Goal: Task Accomplishment & Management: Complete application form

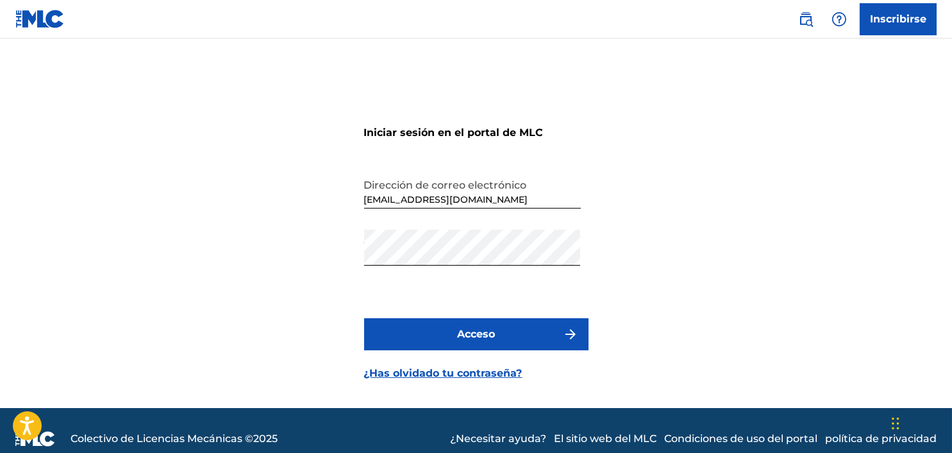
click at [526, 333] on button "Acceso" at bounding box center [476, 334] width 224 height 32
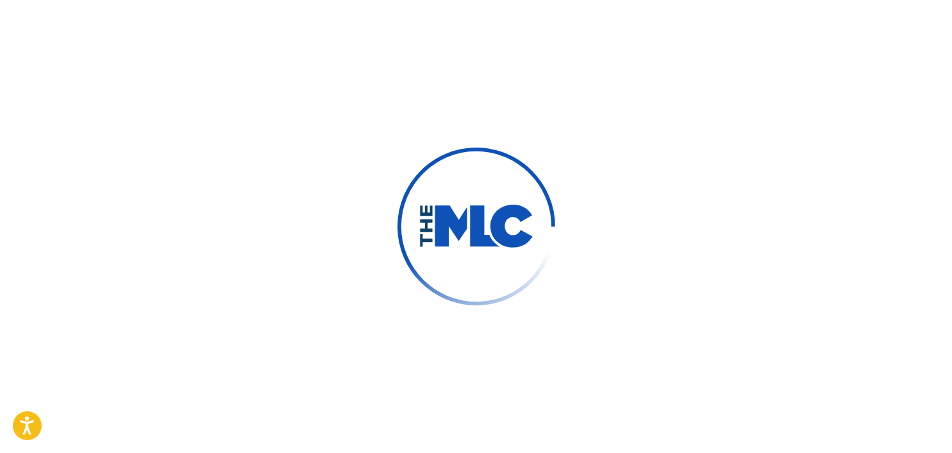
click at [526, 333] on div at bounding box center [476, 226] width 952 height 453
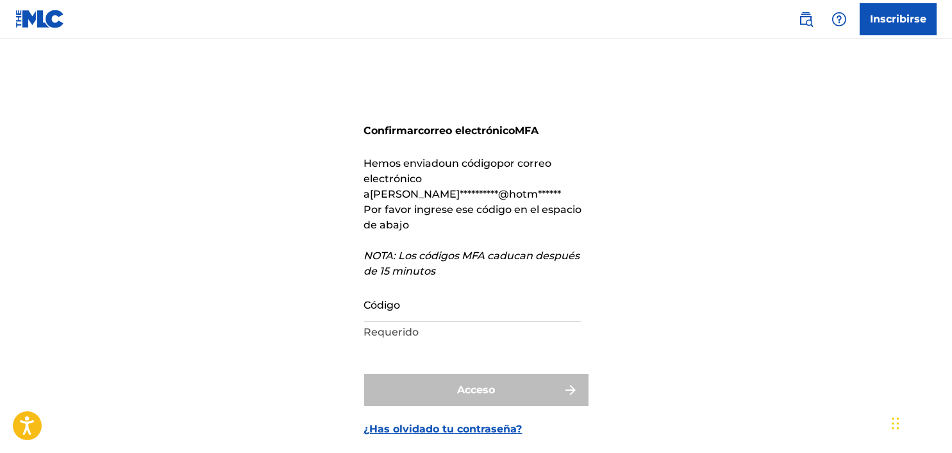
click at [383, 295] on input "Código" at bounding box center [472, 303] width 217 height 37
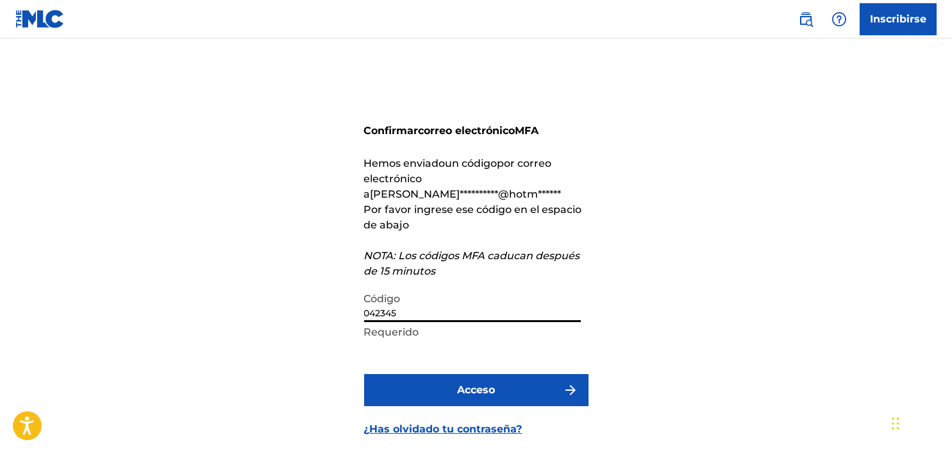
type input "042345"
click at [454, 374] on button "Acceso" at bounding box center [476, 390] width 224 height 32
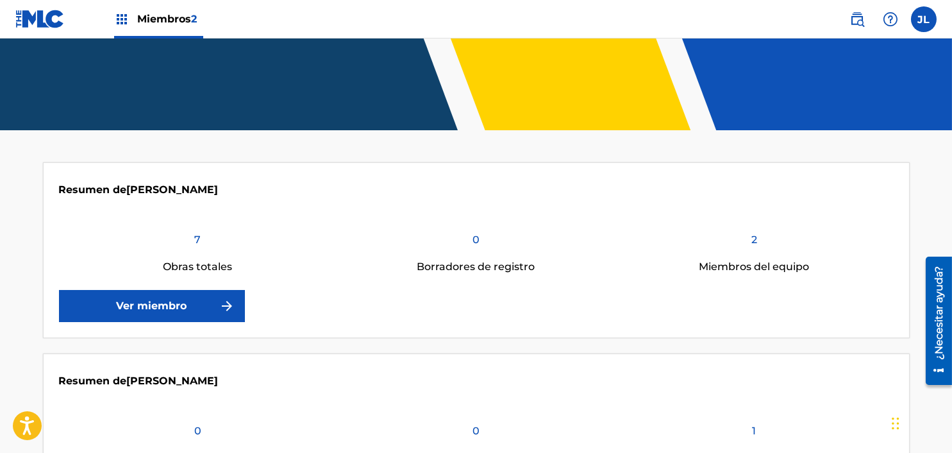
scroll to position [178, 0]
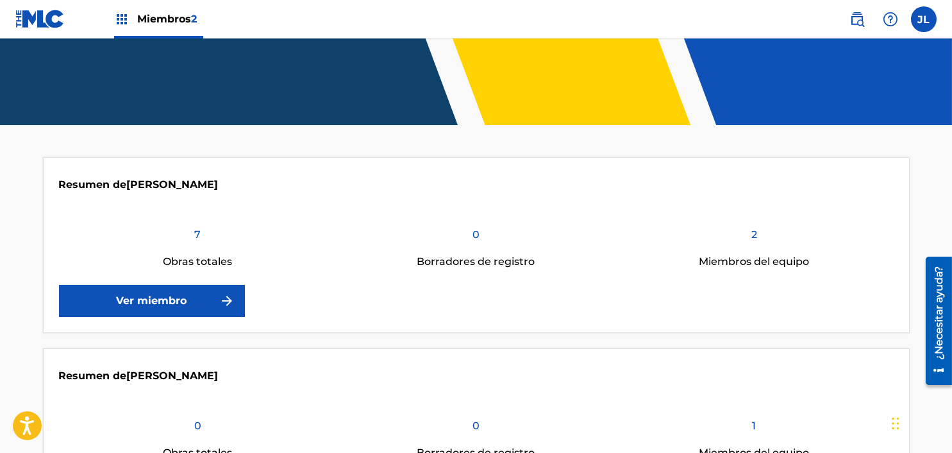
click at [187, 313] on link "Ver miembro" at bounding box center [152, 301] width 186 height 32
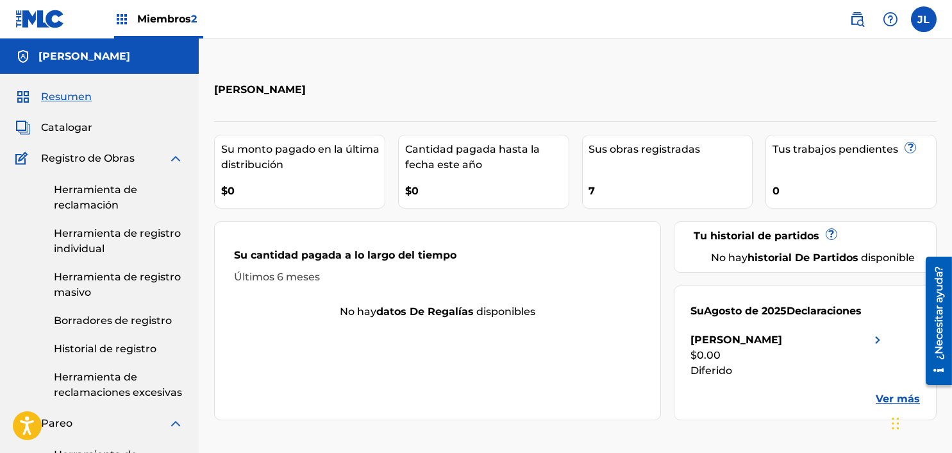
click at [120, 190] on font "Herramienta de reclamación" at bounding box center [95, 197] width 83 height 28
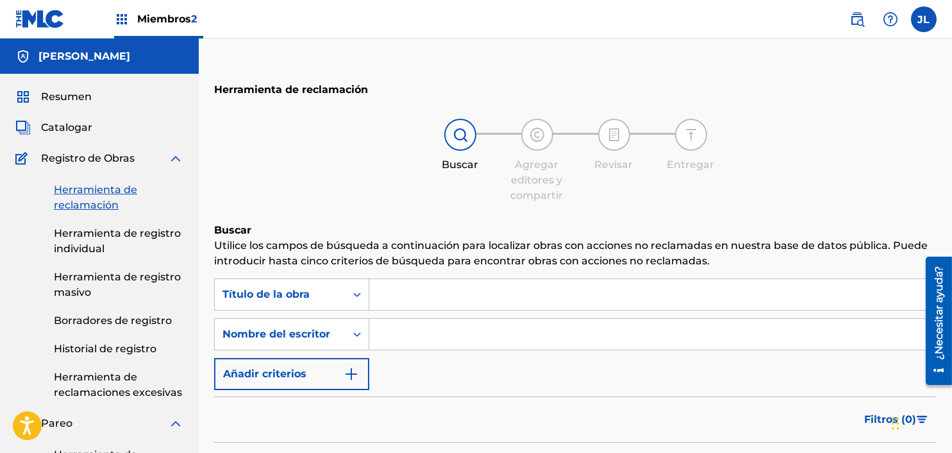
click at [477, 293] on input "Formulario de búsqueda" at bounding box center [652, 294] width 567 height 31
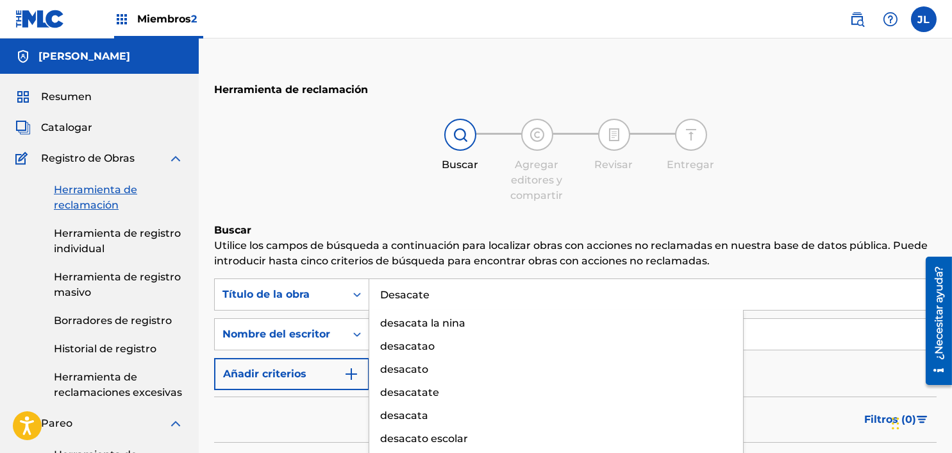
type input "Desacate"
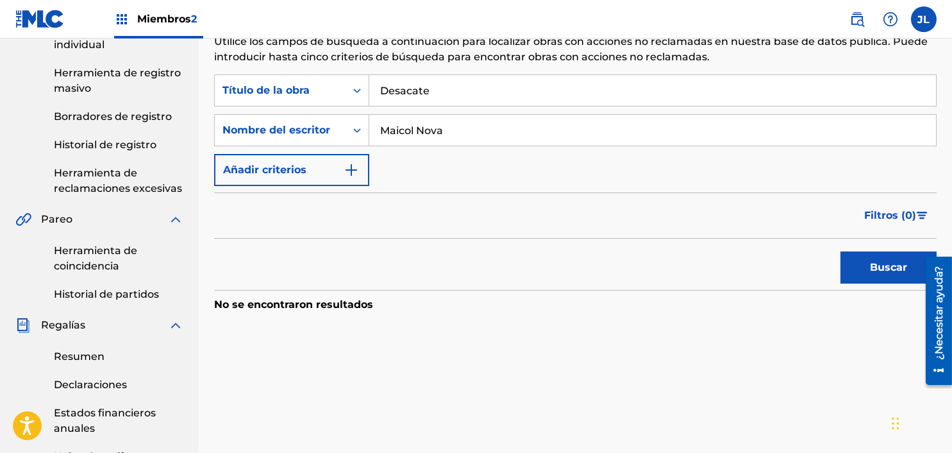
scroll to position [213, 0]
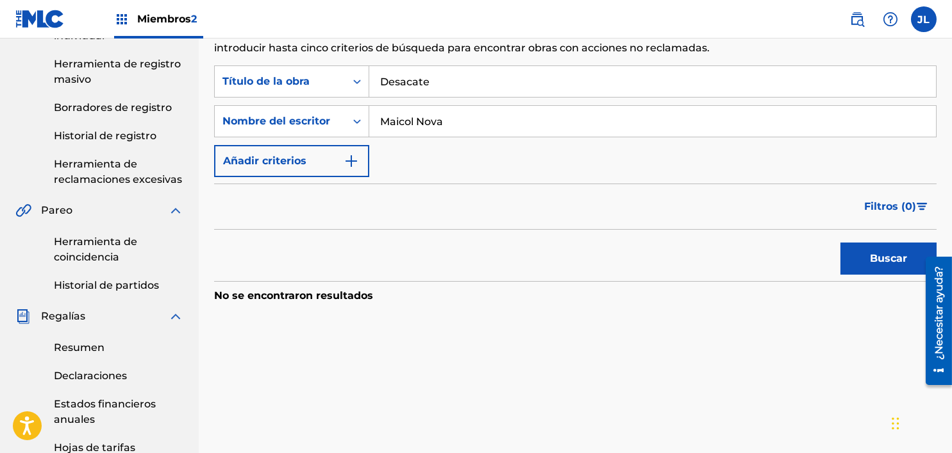
click at [868, 276] on div "Buscar" at bounding box center [885, 255] width 103 height 51
click at [866, 262] on button "Buscar" at bounding box center [889, 258] width 96 height 32
drag, startPoint x: 465, startPoint y: 132, endPoint x: 380, endPoint y: 131, distance: 84.7
click at [380, 131] on input "Maicol Nova" at bounding box center [652, 121] width 567 height 31
type input "[PERSON_NAME]"
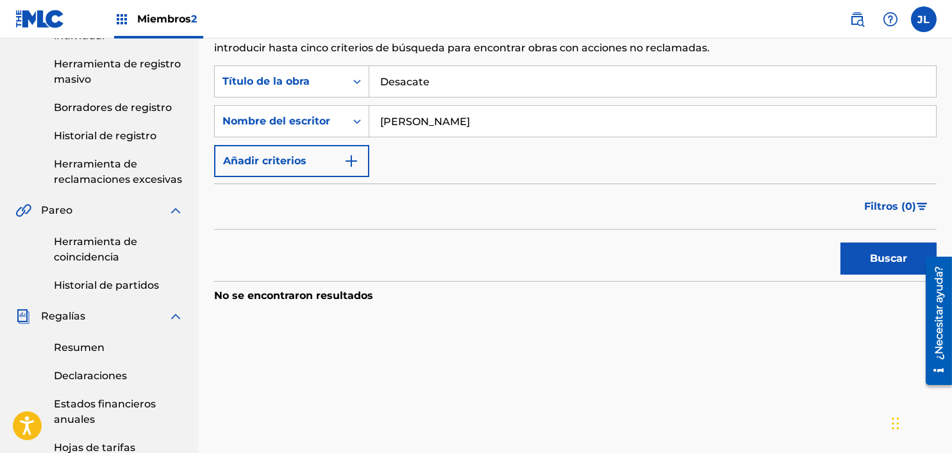
click at [907, 272] on button "Buscar" at bounding box center [889, 258] width 96 height 32
click at [508, 62] on div "Buscar Utilice los [PERSON_NAME] de búsqueda a continuación para localizar obra…" at bounding box center [575, 189] width 723 height 358
drag, startPoint x: 500, startPoint y: 81, endPoint x: 271, endPoint y: 94, distance: 228.7
click at [271, 94] on div "Búsqueda con criterios 08cf2682-782c-4691-b876-eef8427b58e3 Título de la obra D…" at bounding box center [575, 81] width 723 height 32
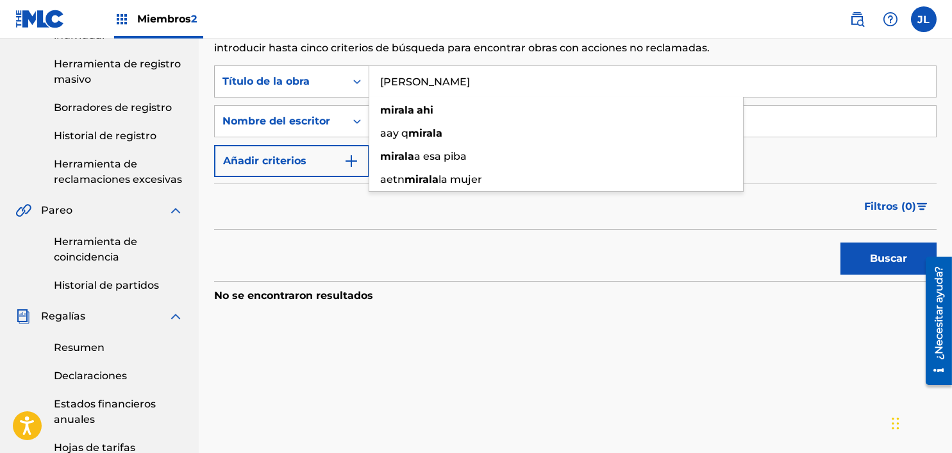
type input "[PERSON_NAME]"
click at [841, 242] on button "Buscar" at bounding box center [889, 258] width 96 height 32
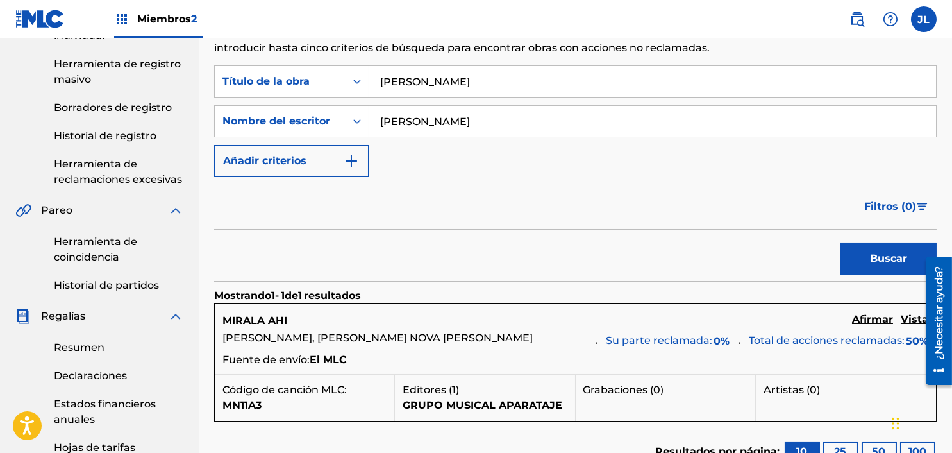
click at [868, 319] on font "Afirmar" at bounding box center [872, 319] width 41 height 12
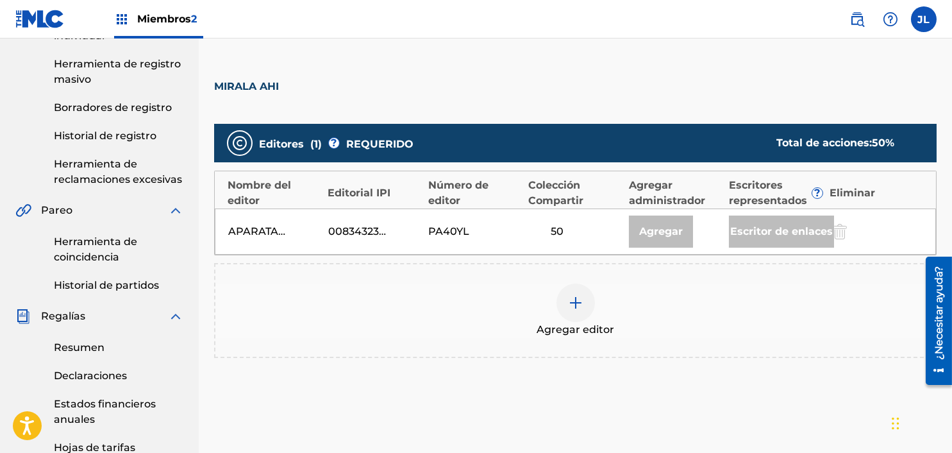
click at [586, 309] on div at bounding box center [576, 302] width 38 height 38
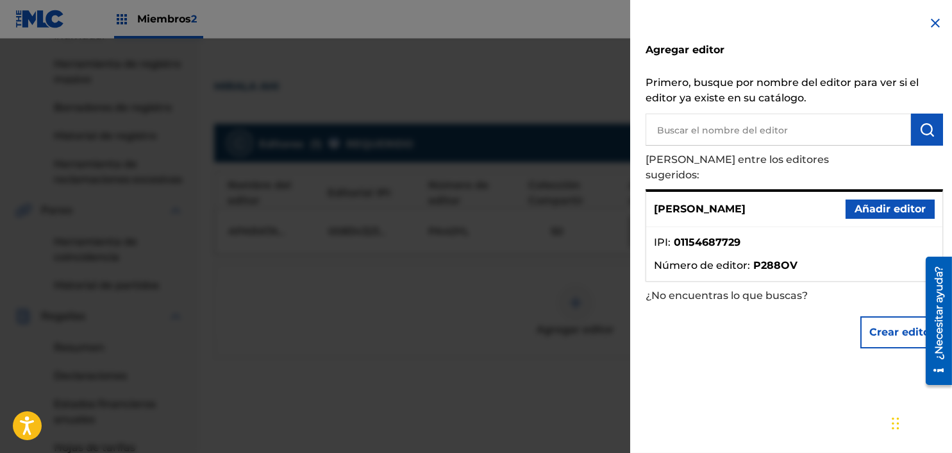
click at [721, 128] on input "text" at bounding box center [778, 130] width 265 height 32
click at [859, 203] on font "Añadir editor" at bounding box center [890, 209] width 71 height 12
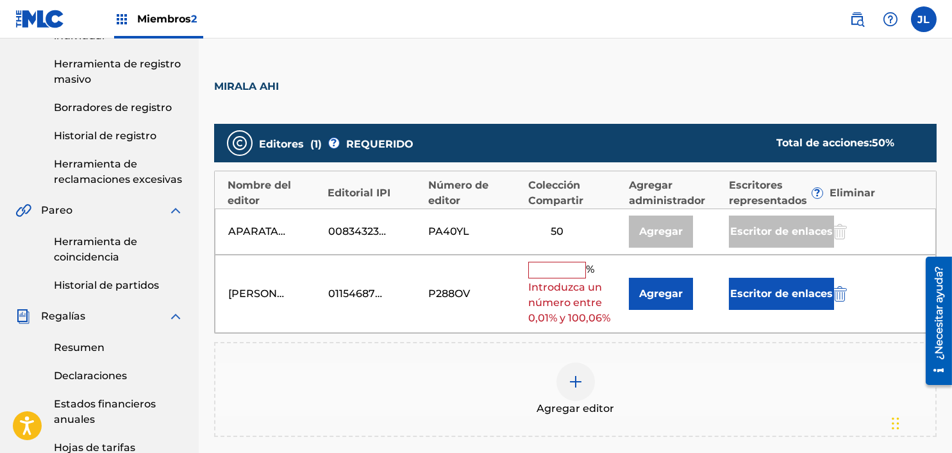
click at [554, 267] on input "text" at bounding box center [557, 270] width 58 height 17
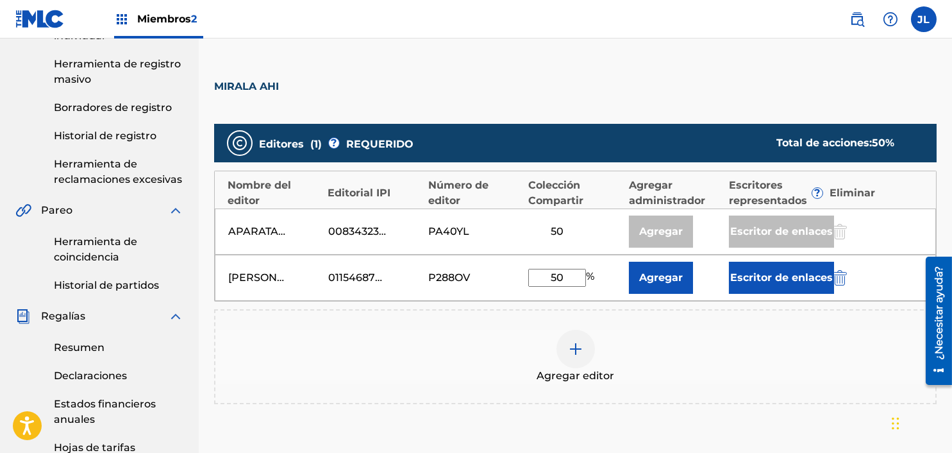
type input "50"
click at [658, 278] on font "Agregar" at bounding box center [661, 277] width 44 height 12
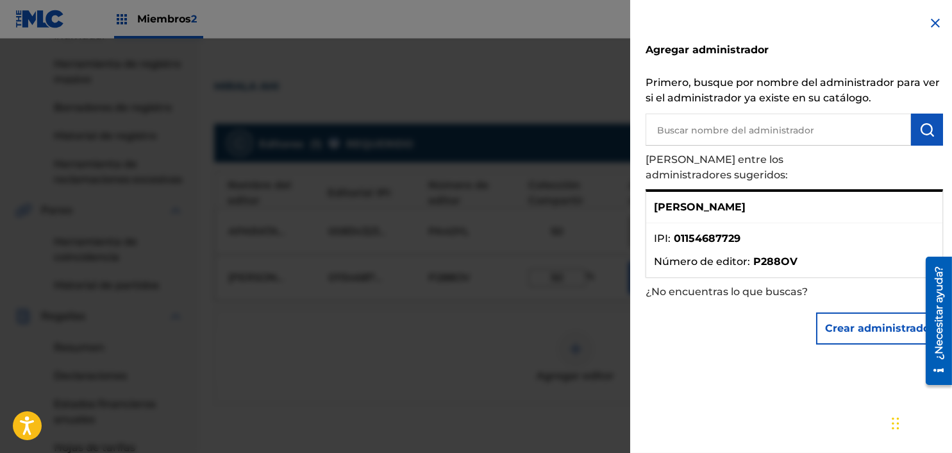
click at [930, 24] on img at bounding box center [935, 22] width 15 height 15
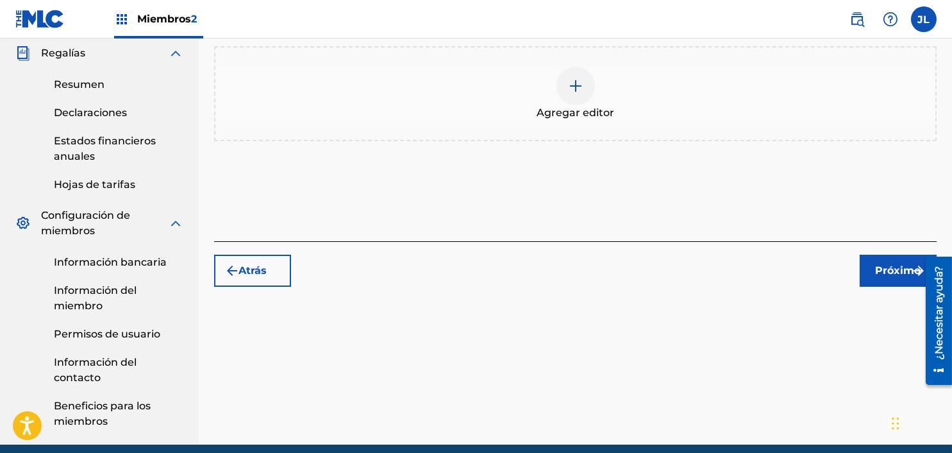
click at [885, 264] on font "Próximo" at bounding box center [899, 270] width 46 height 12
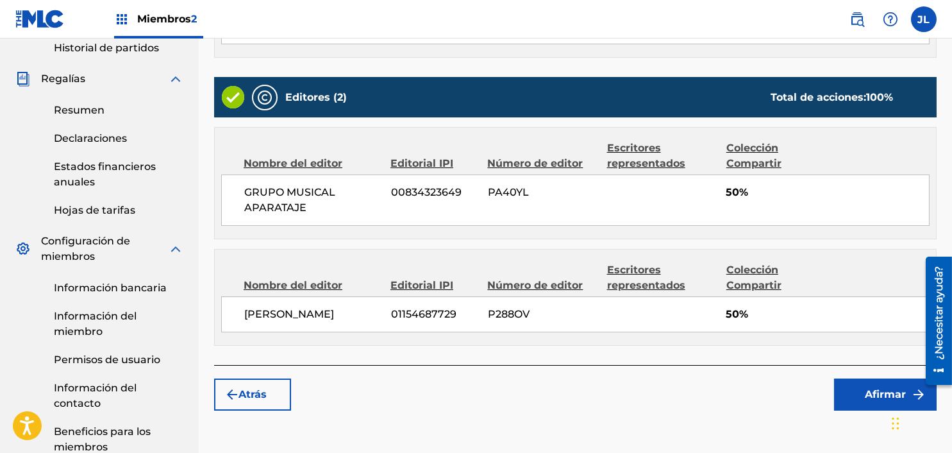
scroll to position [516, 0]
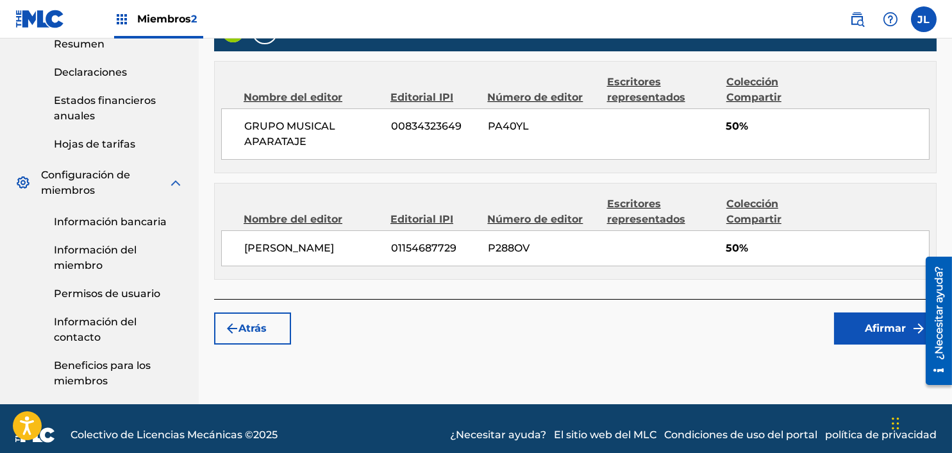
click at [870, 322] on font "Afirmar" at bounding box center [885, 328] width 41 height 12
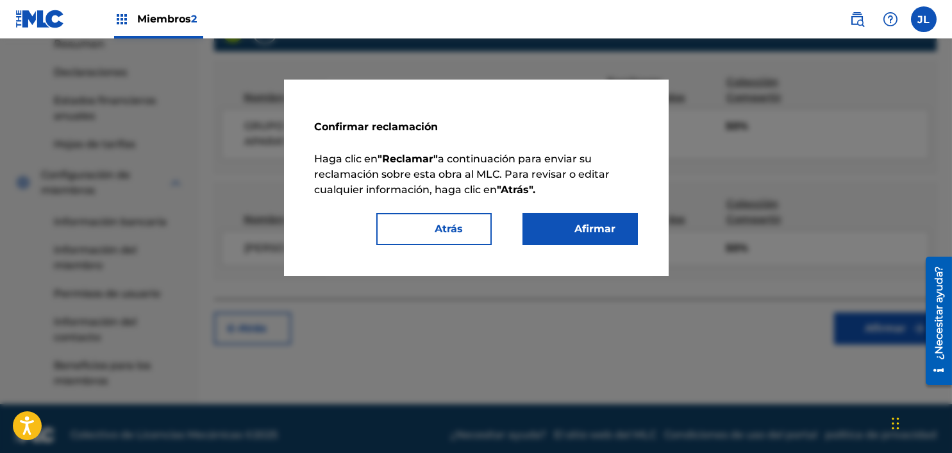
click at [612, 226] on font "Afirmar" at bounding box center [595, 229] width 41 height 12
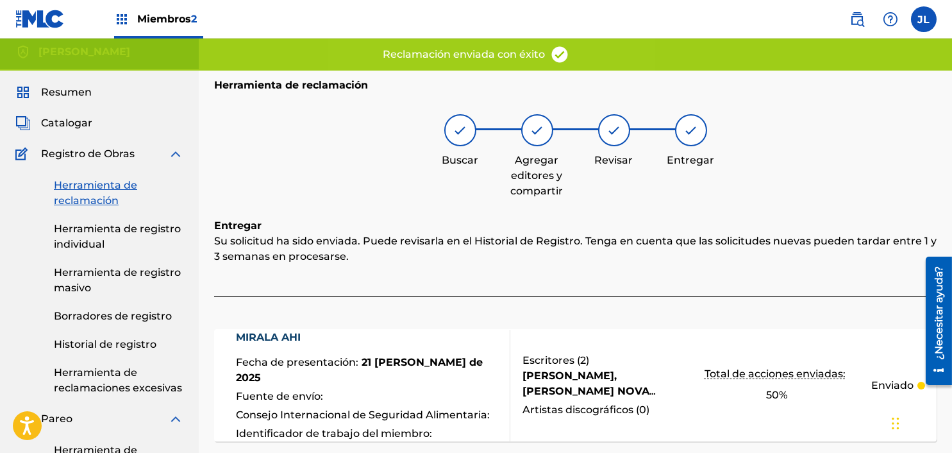
scroll to position [0, 0]
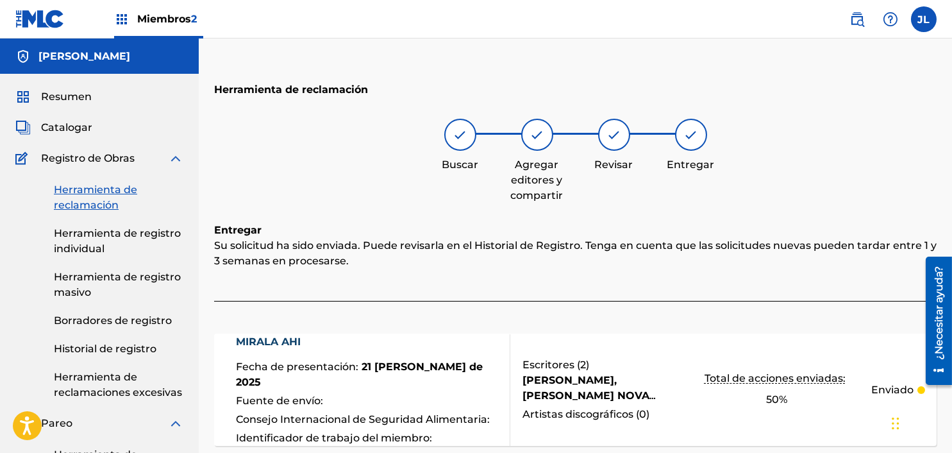
click at [105, 201] on font "Herramienta de reclamación" at bounding box center [95, 197] width 83 height 28
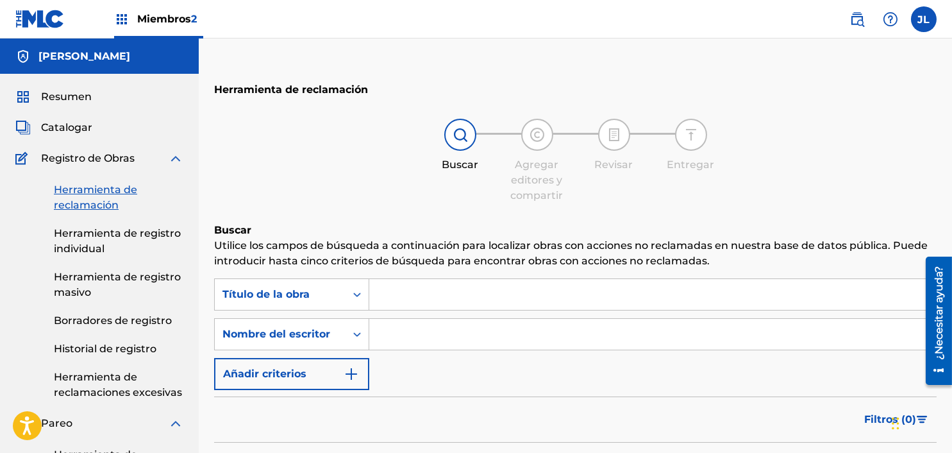
click at [470, 294] on input "Formulario de búsqueda" at bounding box center [652, 294] width 567 height 31
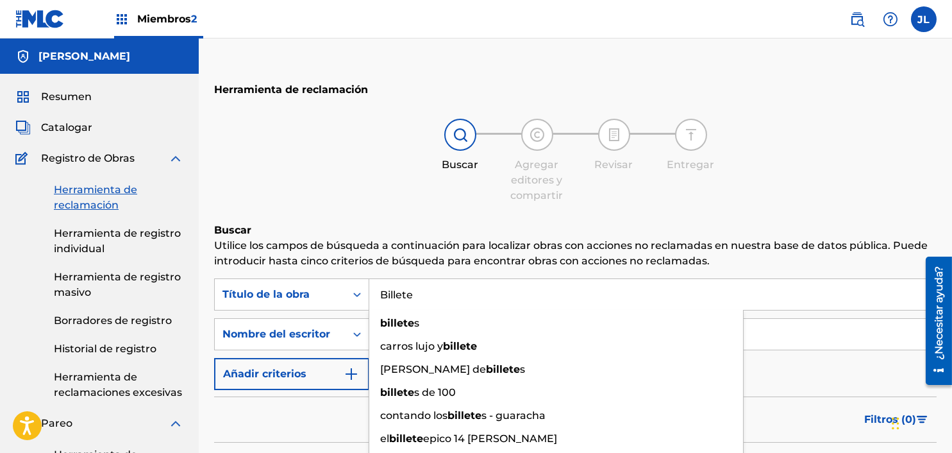
type input "Billete"
click at [820, 337] on input "Formulario de búsqueda" at bounding box center [652, 334] width 567 height 31
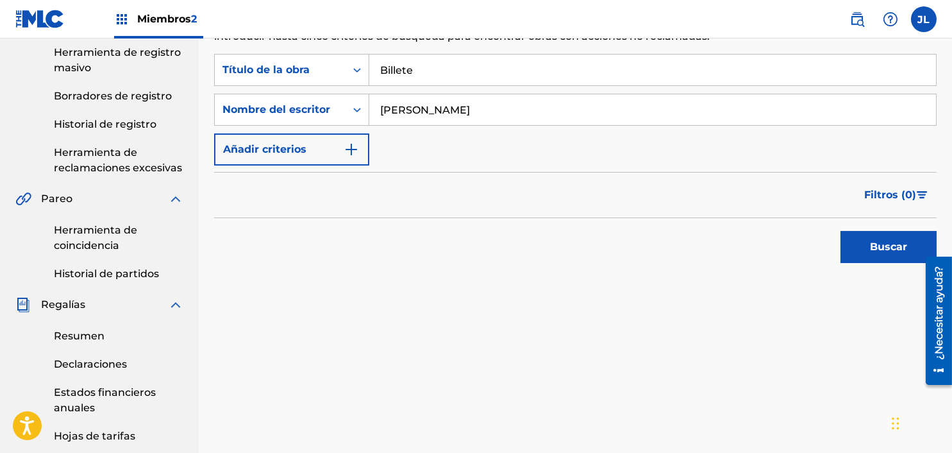
scroll to position [271, 0]
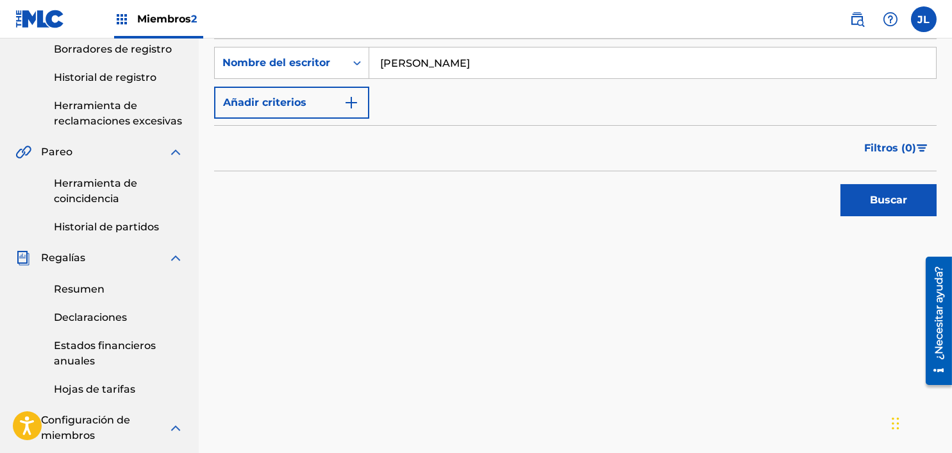
type input "[PERSON_NAME]"
click at [871, 204] on font "Buscar" at bounding box center [888, 200] width 37 height 12
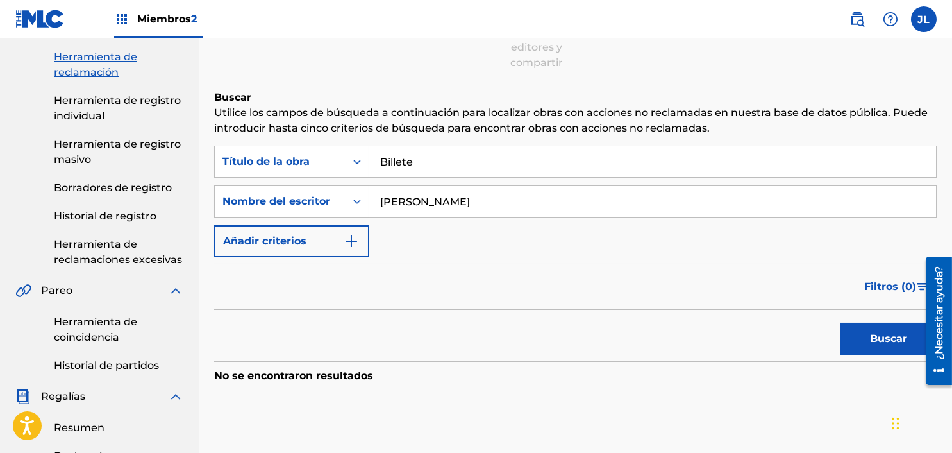
scroll to position [131, 0]
drag, startPoint x: 399, startPoint y: 157, endPoint x: 256, endPoint y: 150, distance: 143.2
click at [256, 150] on div "Búsqueda con criterios 08cf2682-782c-4691-b876-eef8427b58e3 Título de la obra B…" at bounding box center [575, 163] width 723 height 32
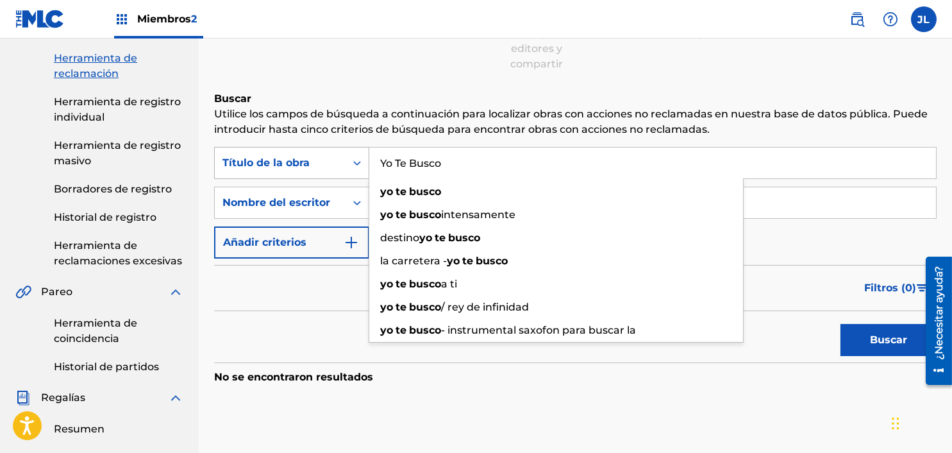
type input "Yo Te Busco"
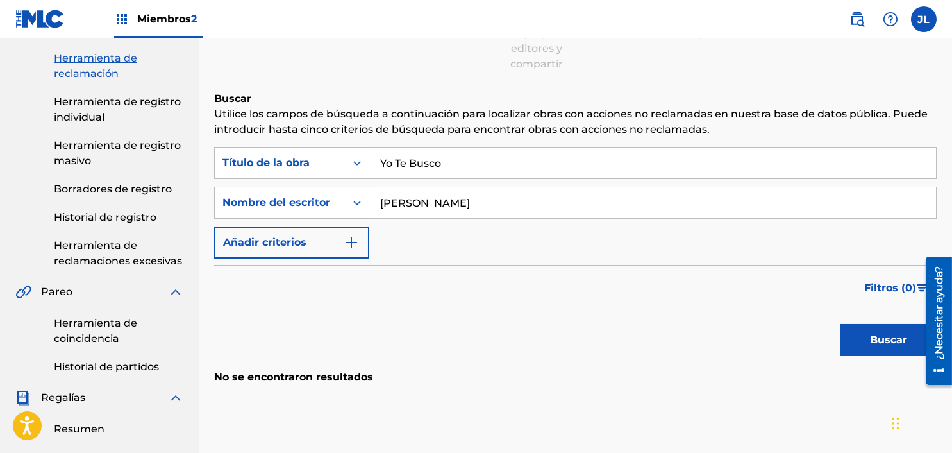
type input "[PERSON_NAME]"
click at [861, 328] on button "Buscar" at bounding box center [889, 340] width 96 height 32
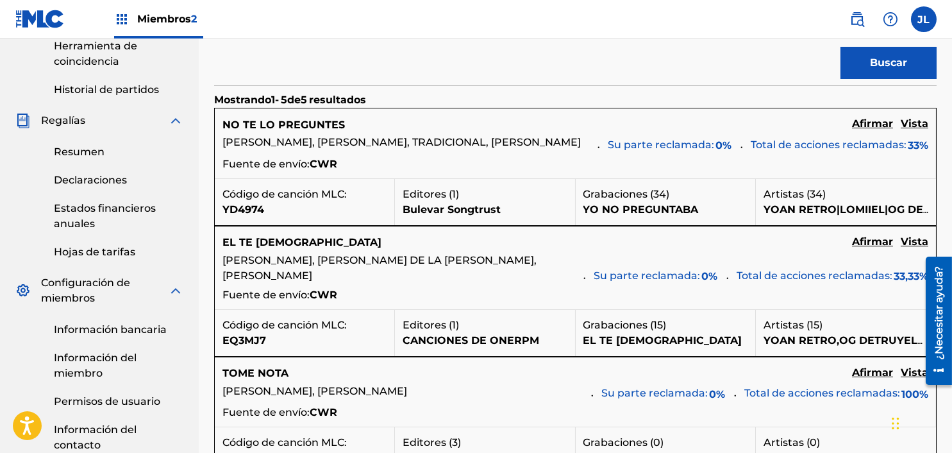
scroll to position [428, 0]
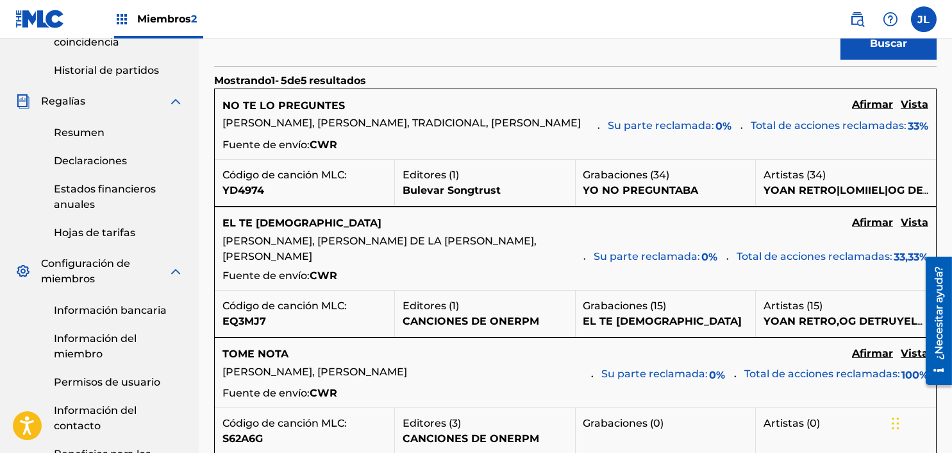
click at [913, 228] on font "Vista" at bounding box center [915, 222] width 28 height 12
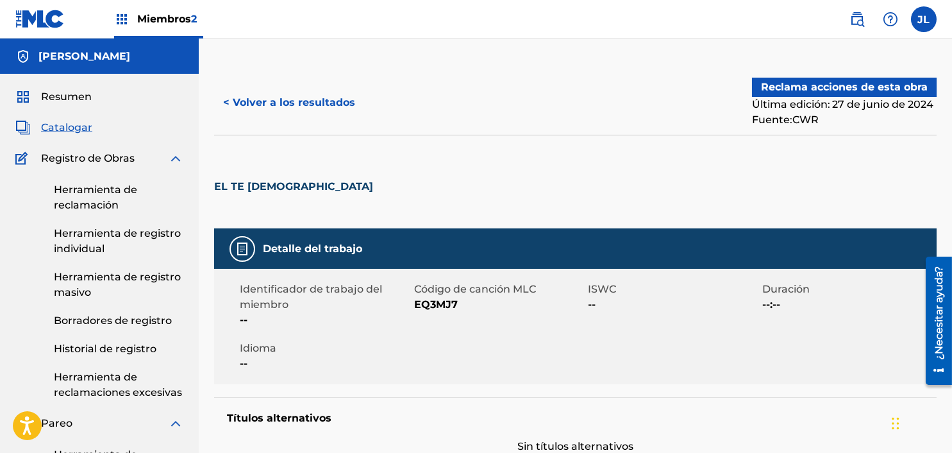
scroll to position [428, 0]
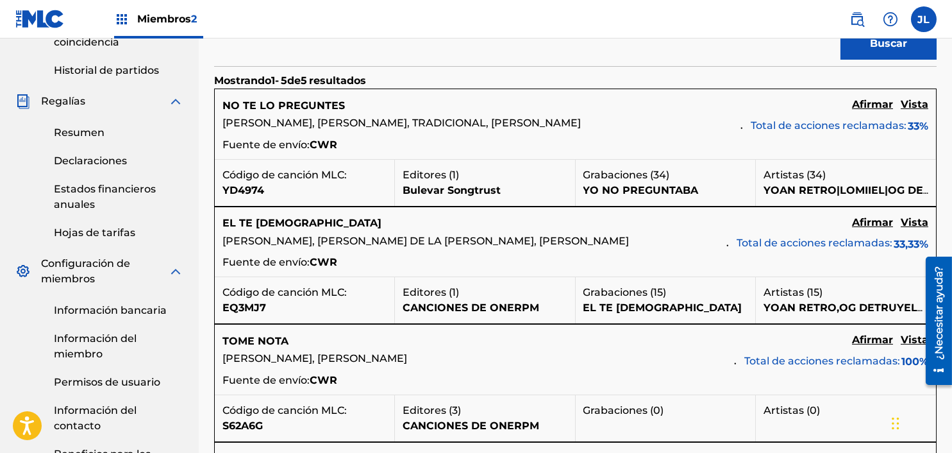
click at [917, 109] on font "Vista" at bounding box center [915, 104] width 28 height 12
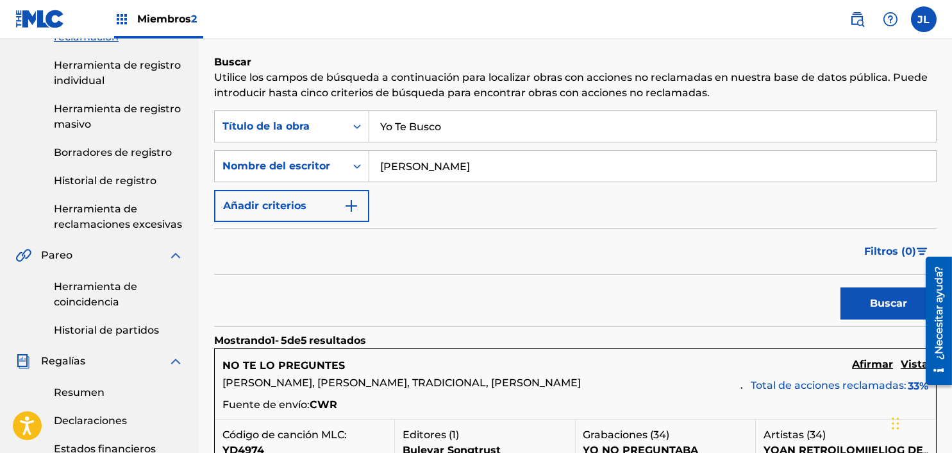
scroll to position [148, 0]
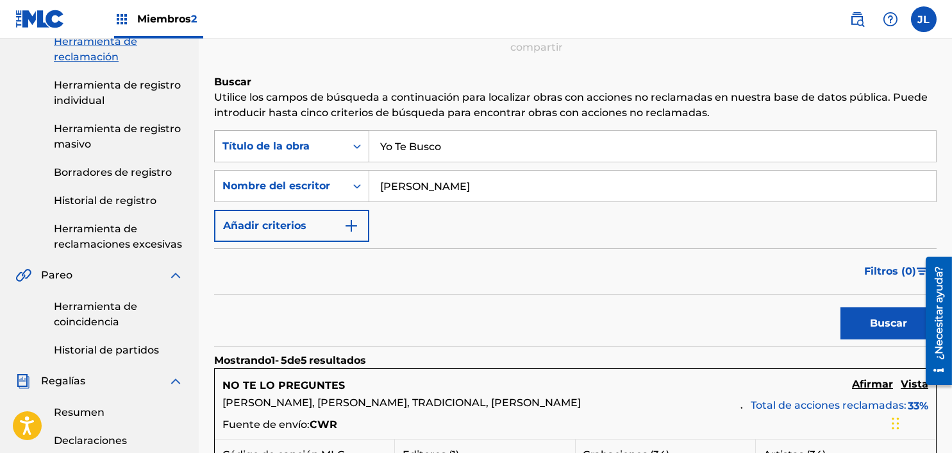
drag, startPoint x: 514, startPoint y: 153, endPoint x: 269, endPoint y: 149, distance: 244.4
click at [269, 149] on div "Búsqueda con criterios 08cf2682-782c-4691-b876-eef8427b58e3 Título de la obra Y…" at bounding box center [575, 146] width 723 height 32
type input "no me equivoco"
click at [847, 310] on button "Buscar" at bounding box center [889, 323] width 96 height 32
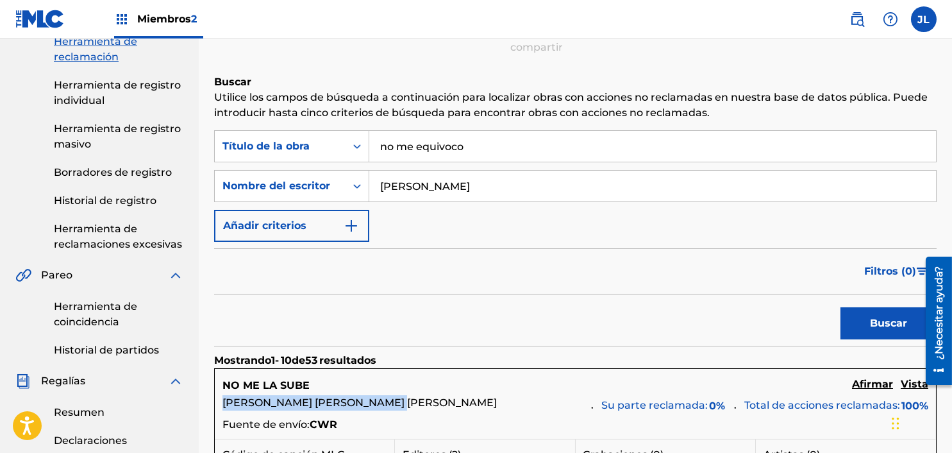
drag, startPoint x: 414, startPoint y: 399, endPoint x: 221, endPoint y: 403, distance: 193.1
click at [221, 403] on div "NO ME LA SUBE Afirmar Vista [PERSON_NAME] [PERSON_NAME] [PERSON_NAME] parte rec…" at bounding box center [575, 404] width 721 height 70
copy font "[PERSON_NAME] [PERSON_NAME] [PERSON_NAME]"
drag, startPoint x: 511, startPoint y: 176, endPoint x: 225, endPoint y: 240, distance: 293.1
click at [225, 240] on div "Búsqueda con criterios 08cf2682-782c-4691-b876-eef8427b58e3 Título de la obra n…" at bounding box center [575, 186] width 723 height 112
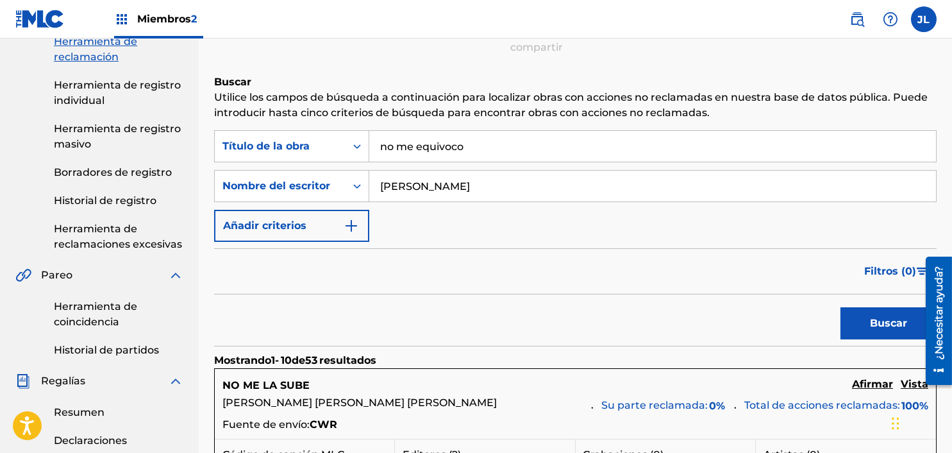
paste input "[PERSON_NAME] [PERSON_NAME] [PERSON_NAME]"
type input "[PERSON_NAME] [PERSON_NAME] [PERSON_NAME]"
click at [879, 328] on font "Buscar" at bounding box center [888, 323] width 37 height 12
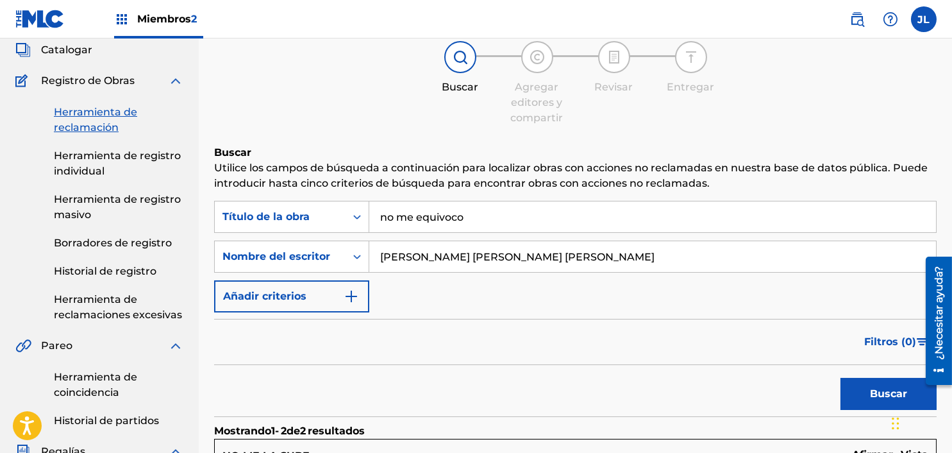
scroll to position [43, 0]
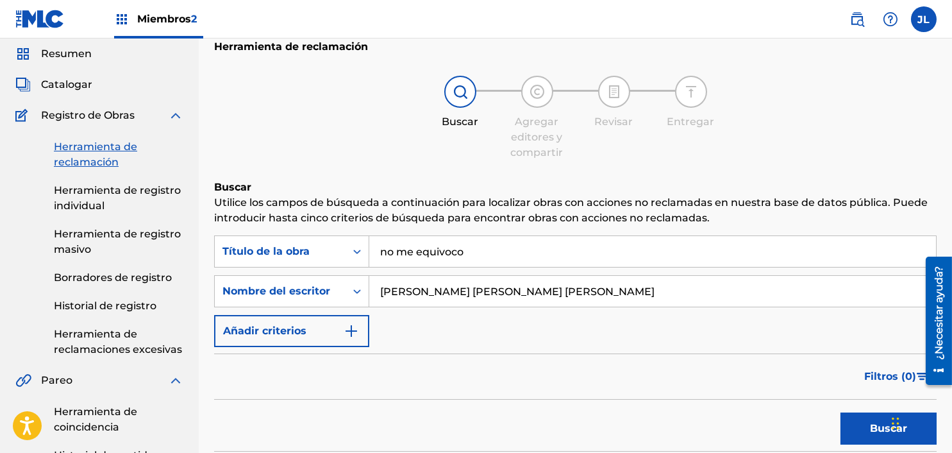
drag, startPoint x: 485, startPoint y: 262, endPoint x: 162, endPoint y: 255, distance: 323.9
click at [162, 255] on main "[PERSON_NAME] Catalogar Registro de Obras Herramienta de reclamación Herramient…" at bounding box center [476, 437] width 952 height 882
click at [162, 255] on link "Herramienta de registro masivo" at bounding box center [119, 241] width 130 height 31
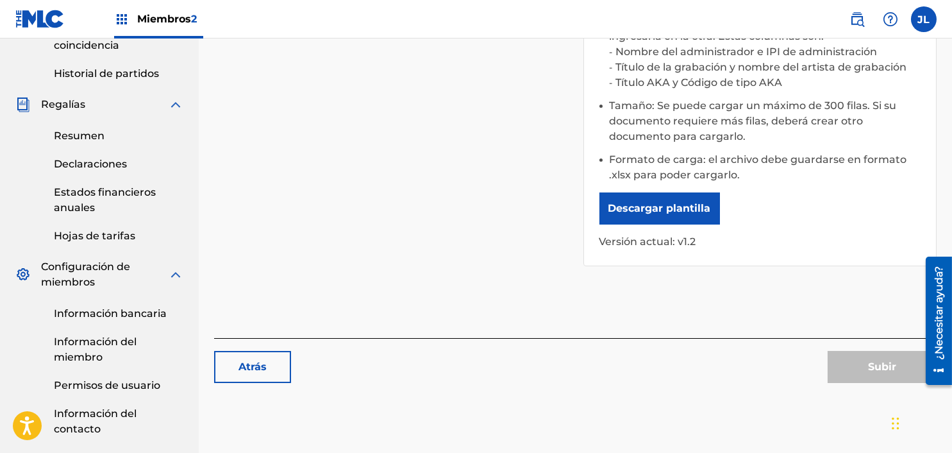
scroll to position [423, 0]
drag, startPoint x: 956, startPoint y: 119, endPoint x: 31, endPoint y: 62, distance: 925.8
click at [238, 363] on link "Atrás" at bounding box center [252, 368] width 77 height 32
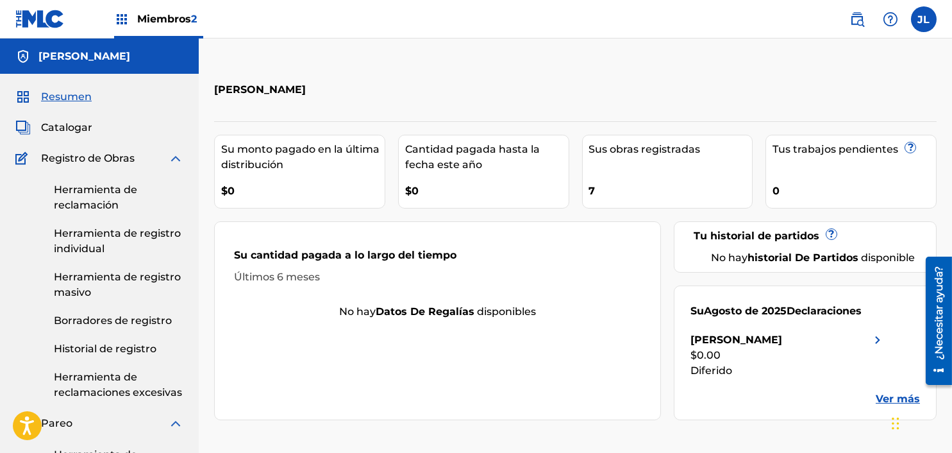
click at [99, 201] on font "Herramienta de reclamación" at bounding box center [95, 197] width 83 height 28
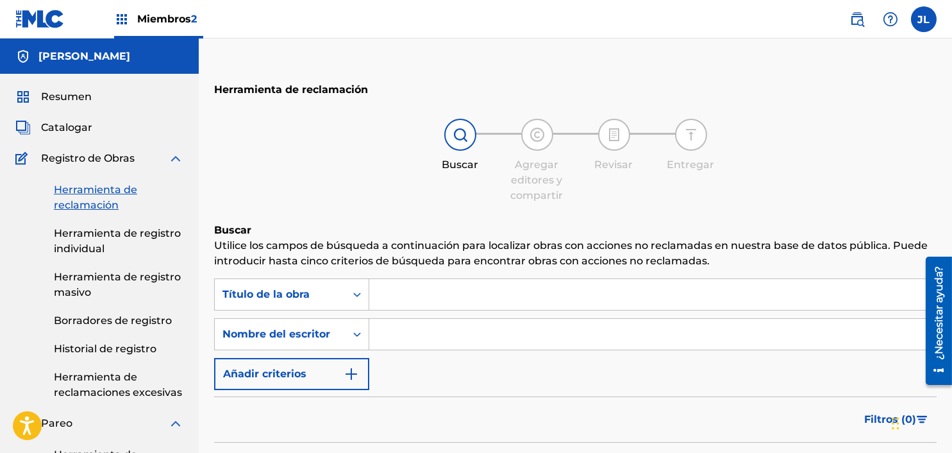
click at [444, 319] on input "Formulario de búsqueda" at bounding box center [652, 334] width 567 height 31
paste input "[PERSON_NAME] [PERSON_NAME] [PERSON_NAME]"
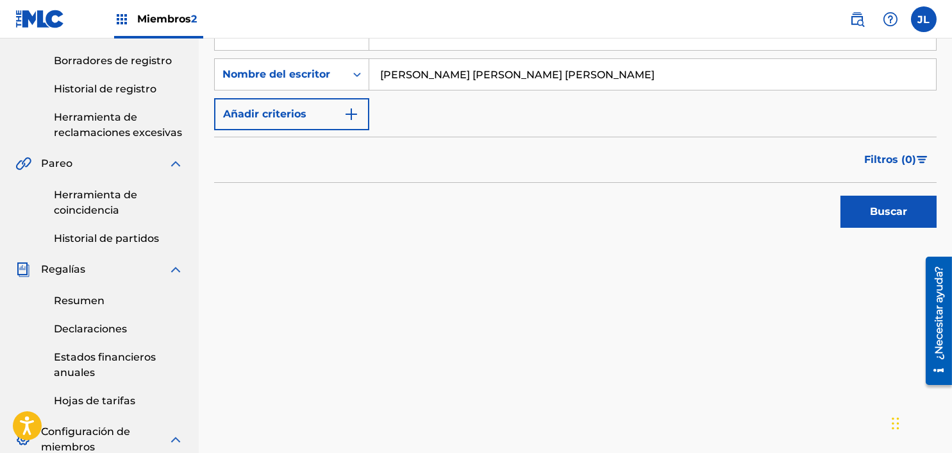
scroll to position [279, 0]
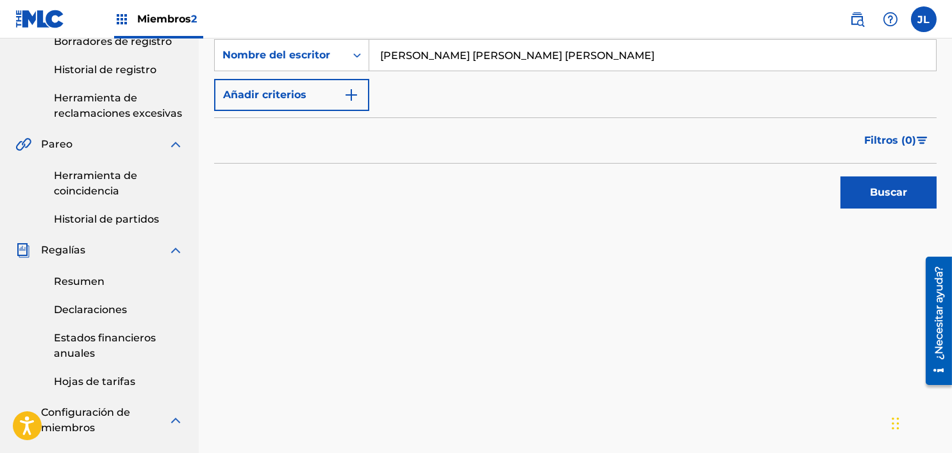
type input "[PERSON_NAME] [PERSON_NAME] [PERSON_NAME]"
click at [875, 190] on font "Buscar" at bounding box center [888, 192] width 37 height 12
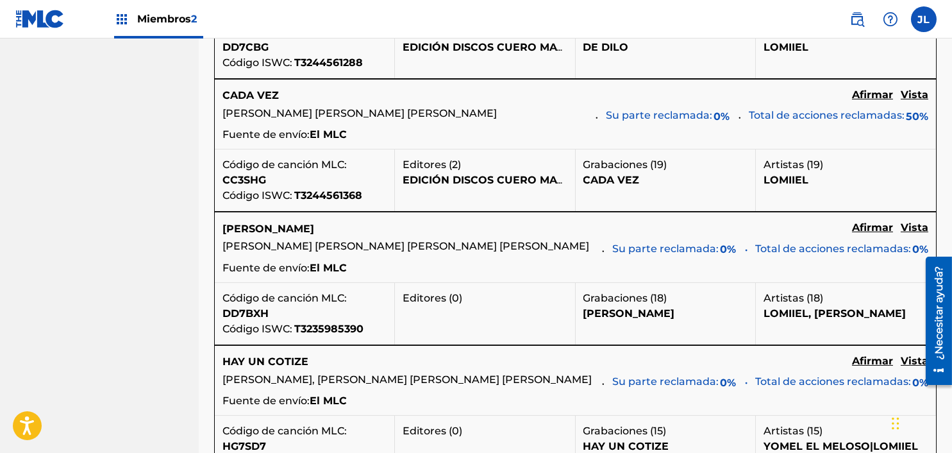
scroll to position [1490, 0]
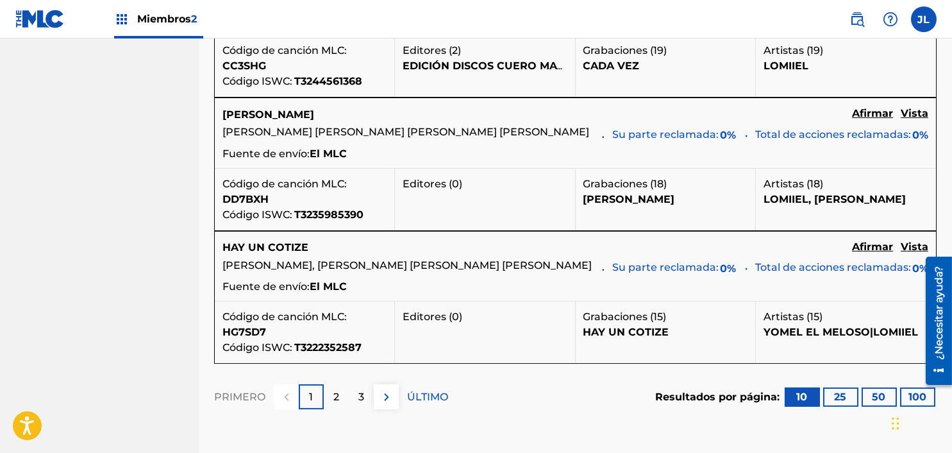
click at [330, 384] on div "2" at bounding box center [336, 396] width 25 height 25
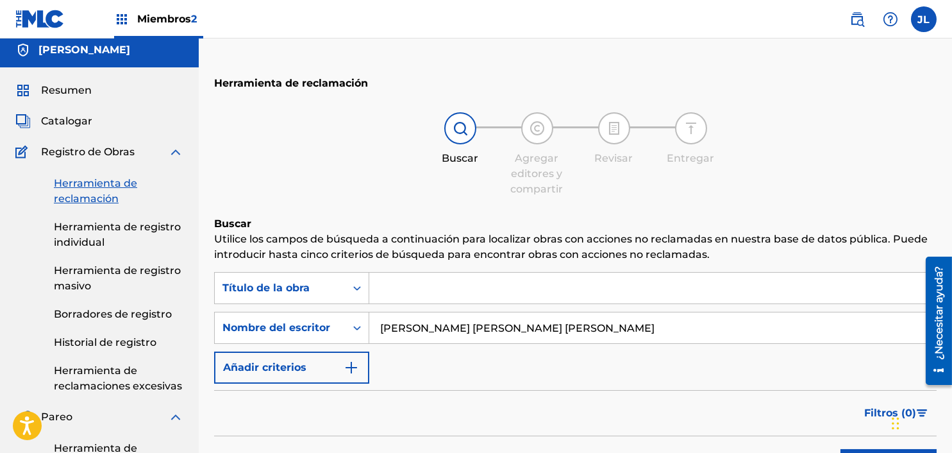
scroll to position [0, 0]
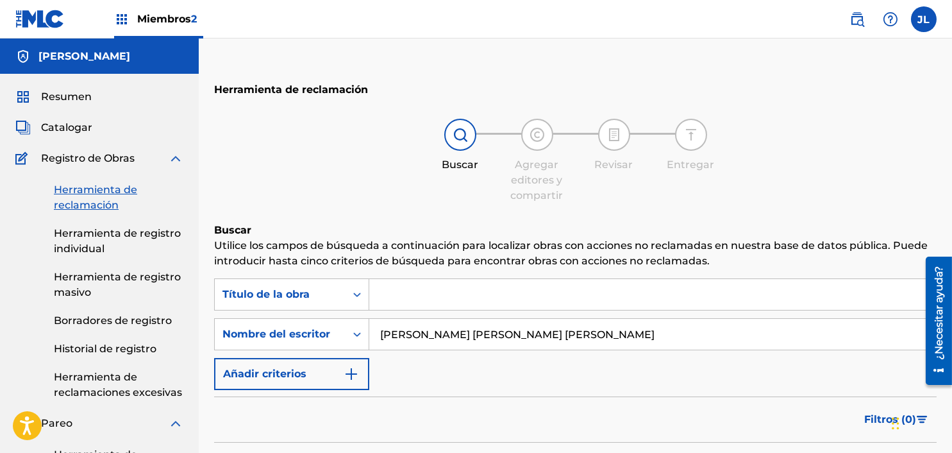
click at [64, 94] on font "Resumen" at bounding box center [66, 96] width 51 height 12
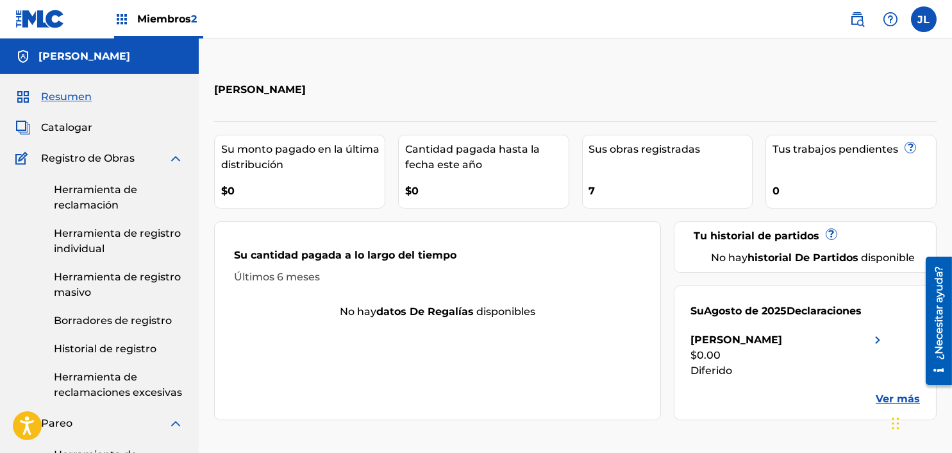
click at [94, 188] on font "Herramienta de reclamación" at bounding box center [95, 197] width 83 height 28
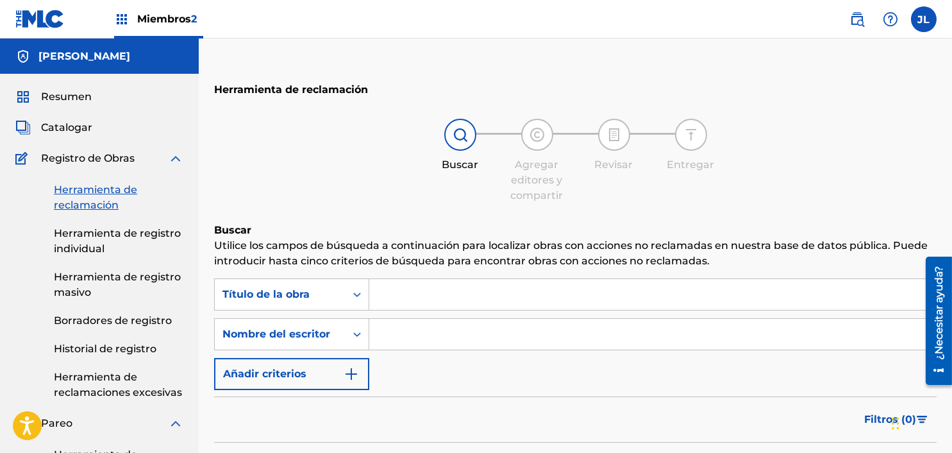
click at [437, 299] on input "Formulario de búsqueda" at bounding box center [652, 294] width 567 height 31
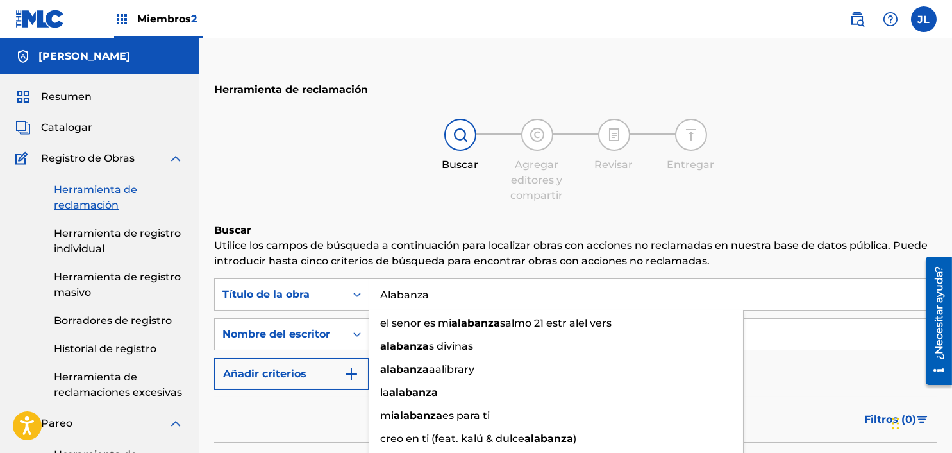
type input "Alabanza"
click at [803, 361] on div "Búsqueda con criterios 08cf2682-782c-4691-b876-eef8427b58e3 Título de la [PERSO…" at bounding box center [575, 334] width 723 height 112
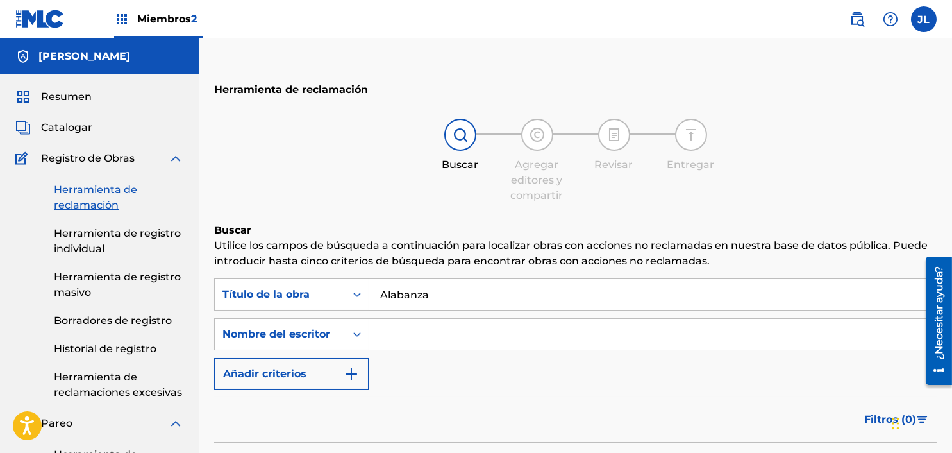
click at [733, 328] on input "Formulario de búsqueda" at bounding box center [652, 334] width 567 height 31
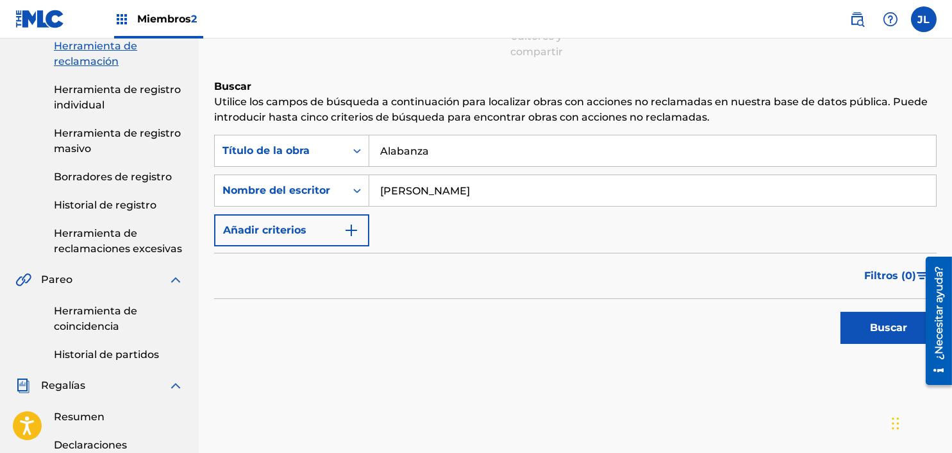
scroll to position [154, 0]
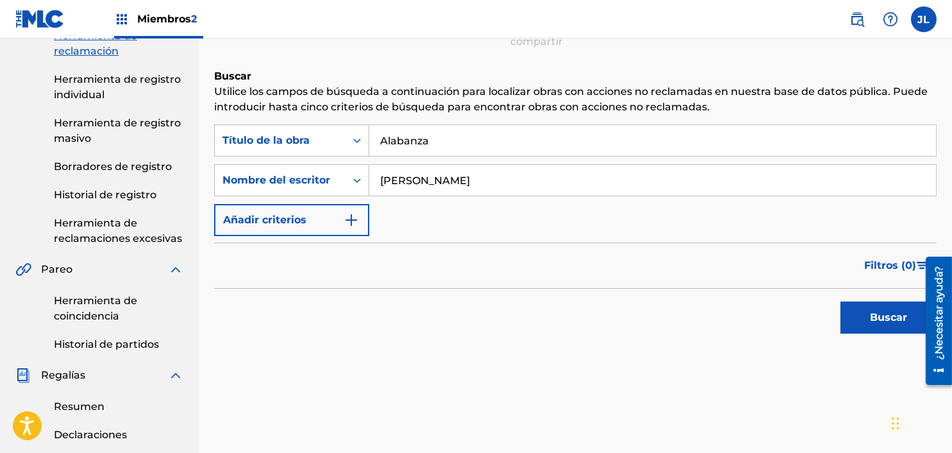
click at [870, 304] on button "Buscar" at bounding box center [889, 317] width 96 height 32
drag, startPoint x: 487, startPoint y: 169, endPoint x: 274, endPoint y: 207, distance: 215.6
click at [274, 207] on div "Búsqueda con criterios 08cf2682-782c-4691-b876-eef8427b58e3 Título de la [PERSO…" at bounding box center [575, 180] width 723 height 112
type input "[PERSON_NAME]"
click at [873, 304] on button "Buscar" at bounding box center [889, 317] width 96 height 32
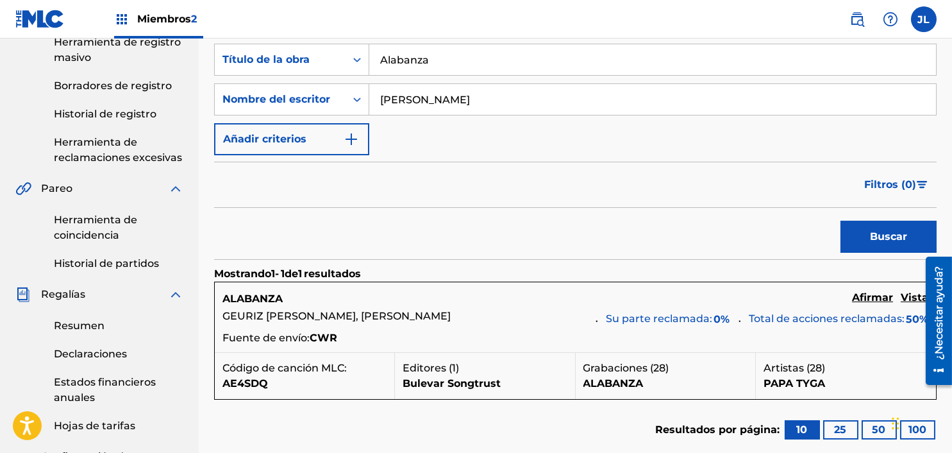
scroll to position [237, 0]
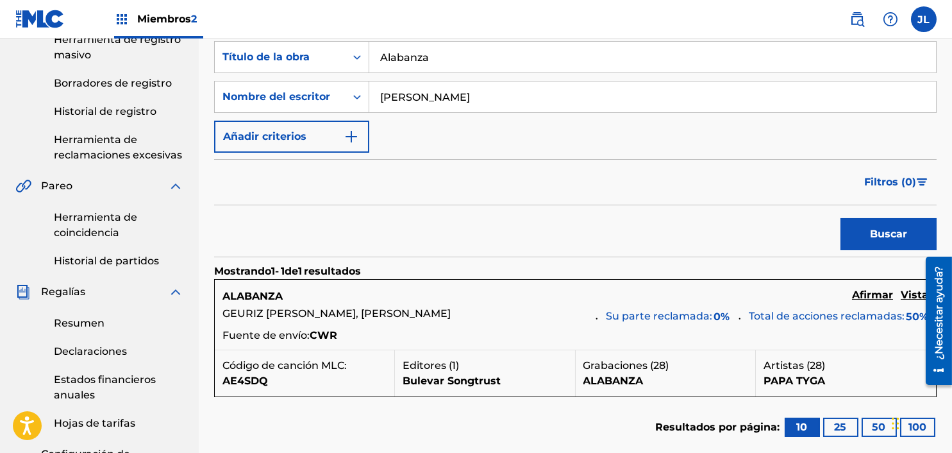
click at [916, 294] on font "Vista" at bounding box center [915, 295] width 28 height 12
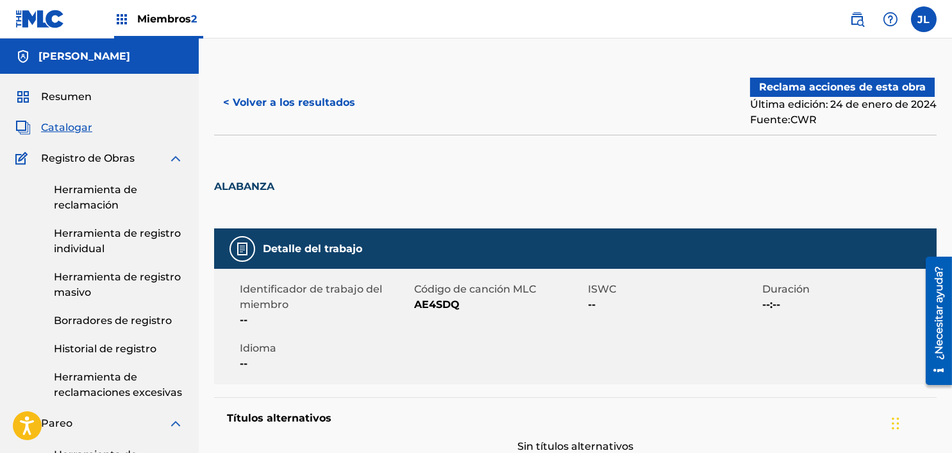
click at [71, 98] on font "Resumen" at bounding box center [66, 96] width 51 height 12
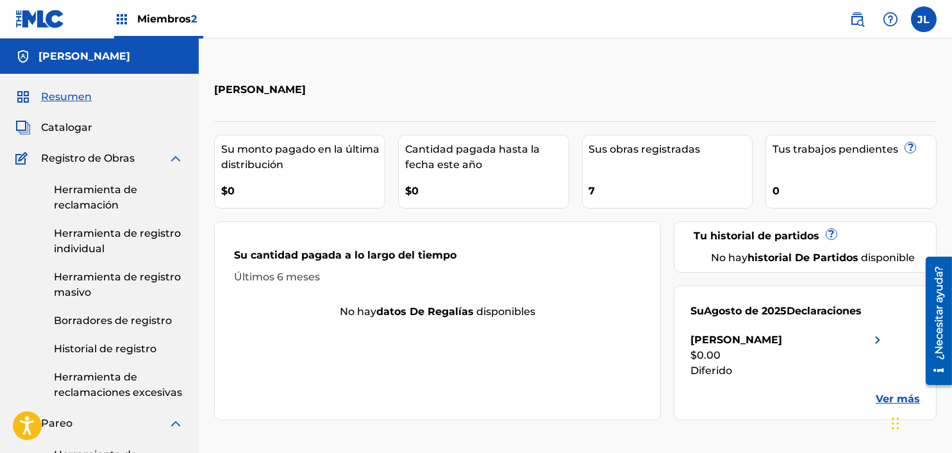
click at [81, 219] on div "Herramienta de reclamación Herramienta de registro individual Herramienta de re…" at bounding box center [99, 283] width 168 height 234
click at [81, 208] on font "Herramienta de reclamación" at bounding box center [95, 197] width 83 height 28
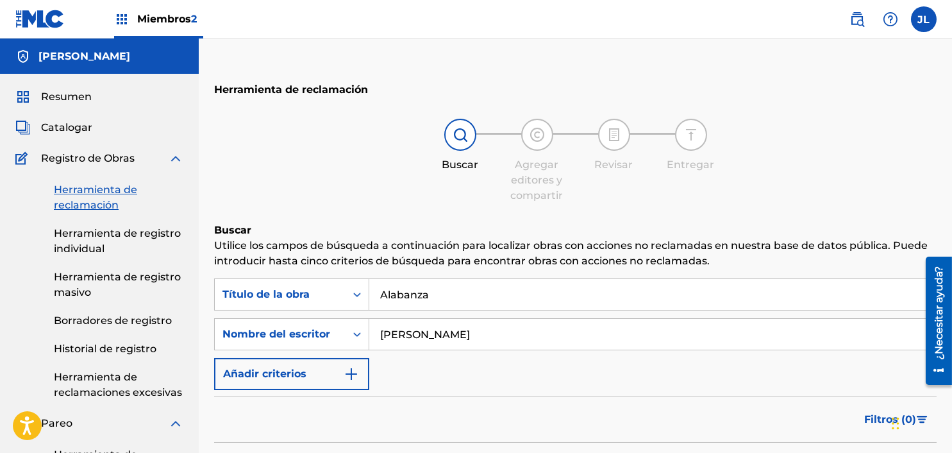
drag, startPoint x: 484, startPoint y: 291, endPoint x: 226, endPoint y: 273, distance: 258.4
type input "[PERSON_NAME]"
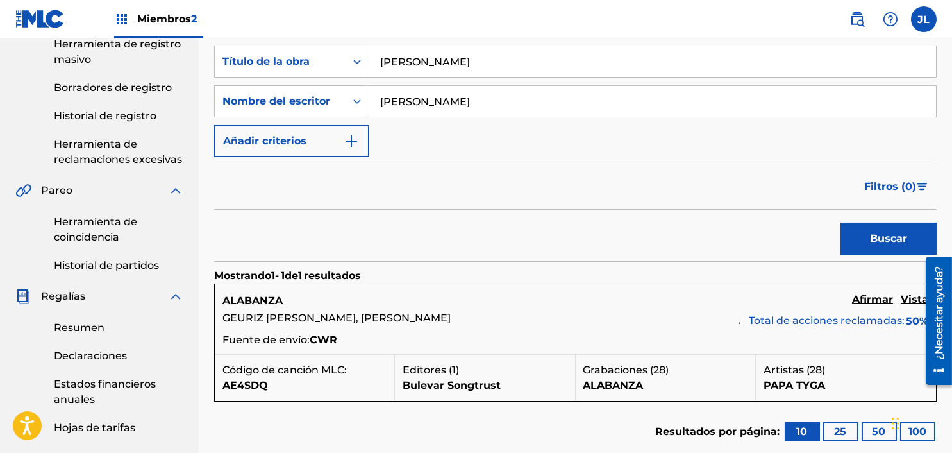
scroll to position [232, 0]
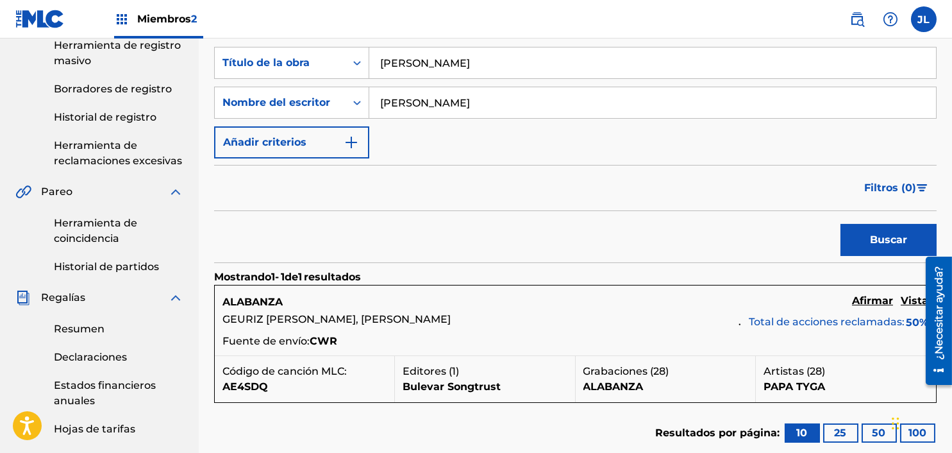
click at [869, 233] on button "Buscar" at bounding box center [889, 240] width 96 height 32
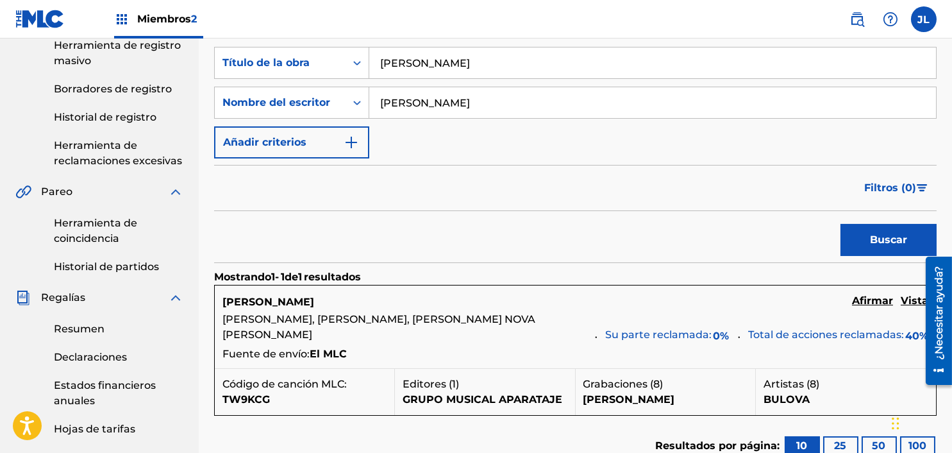
click at [870, 299] on font "Afirmar" at bounding box center [872, 300] width 41 height 12
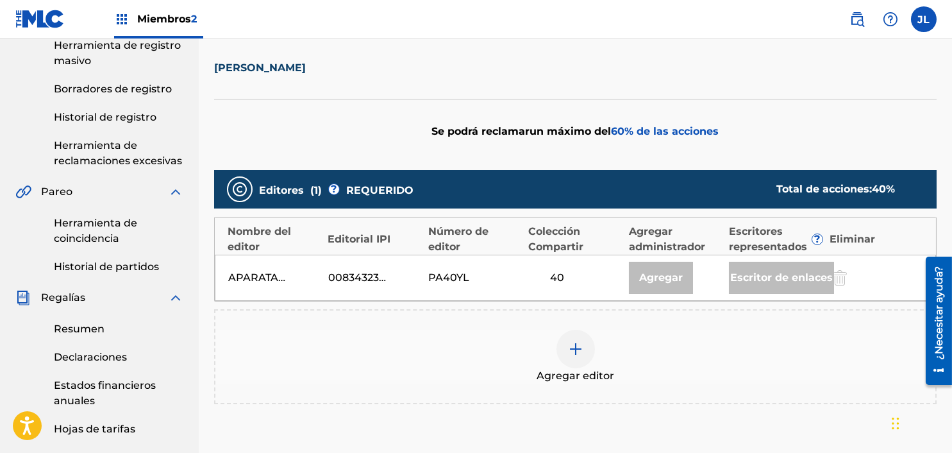
click at [580, 352] on img at bounding box center [575, 348] width 15 height 15
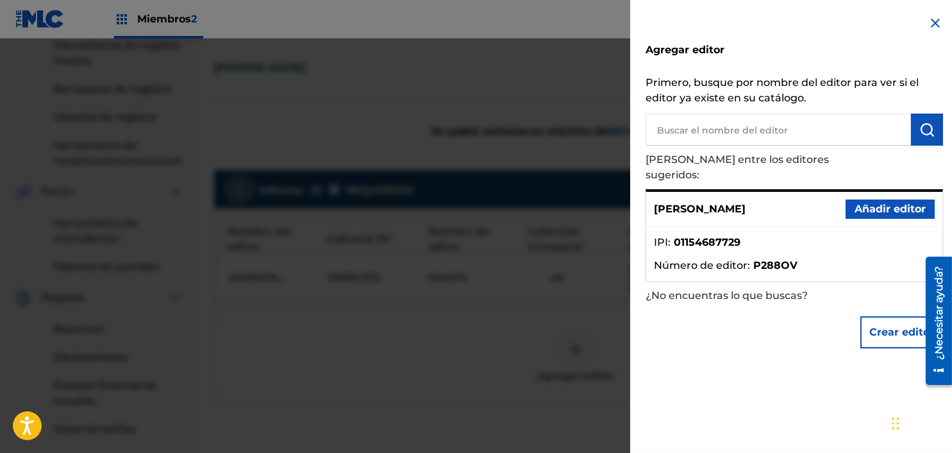
click at [866, 203] on font "Añadir editor" at bounding box center [890, 209] width 71 height 12
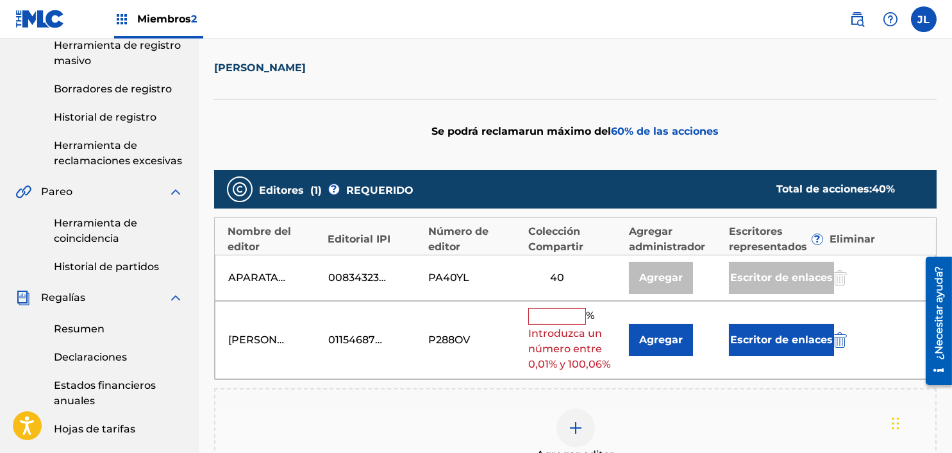
click at [541, 320] on input "text" at bounding box center [557, 316] width 58 height 17
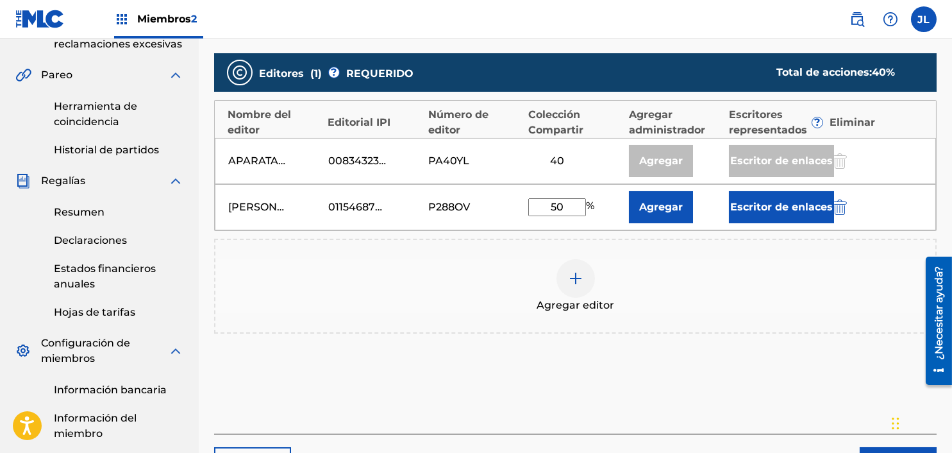
scroll to position [491, 0]
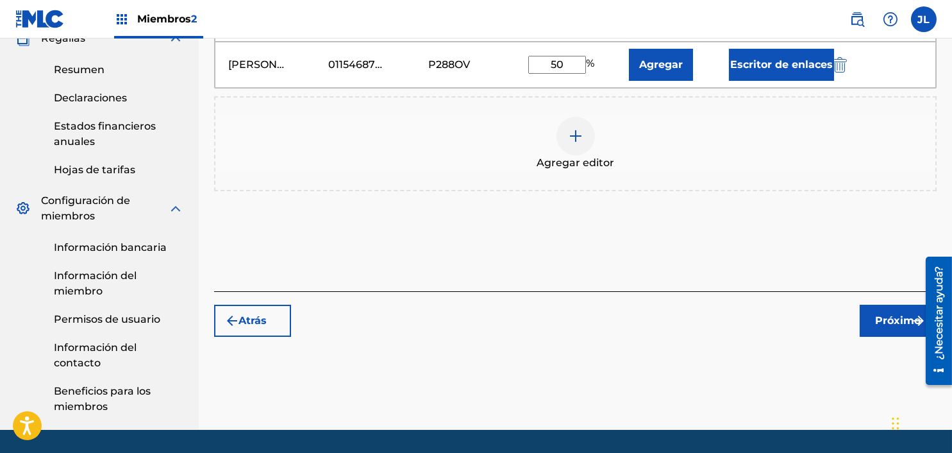
type input "50"
click at [895, 323] on font "Próximo" at bounding box center [899, 320] width 46 height 12
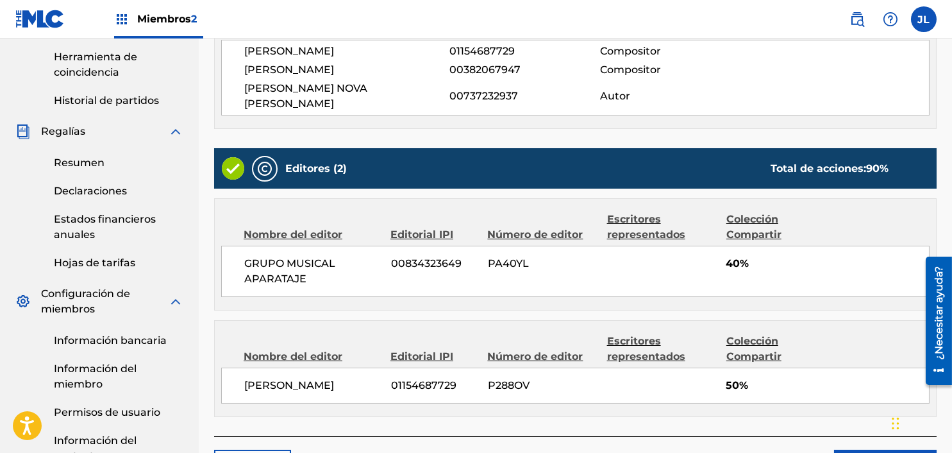
scroll to position [501, 0]
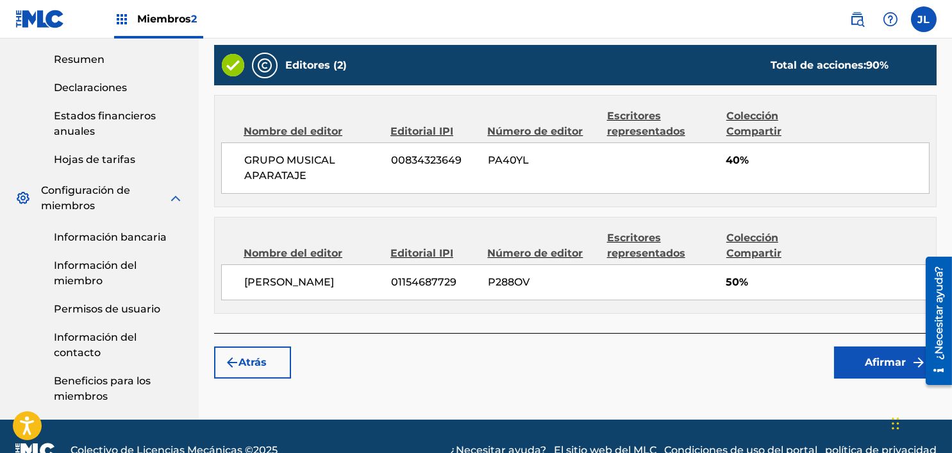
click at [869, 354] on button "Afirmar" at bounding box center [885, 362] width 103 height 32
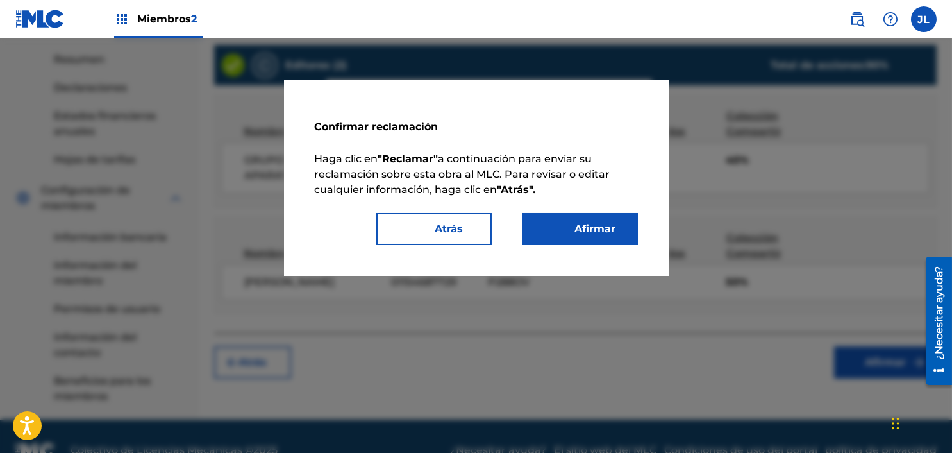
click at [603, 219] on button "Afirmar" at bounding box center [580, 229] width 115 height 32
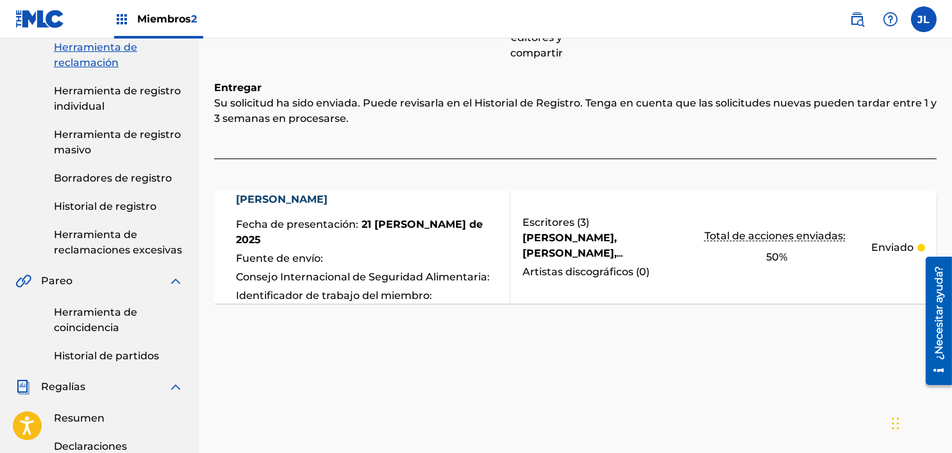
scroll to position [0, 0]
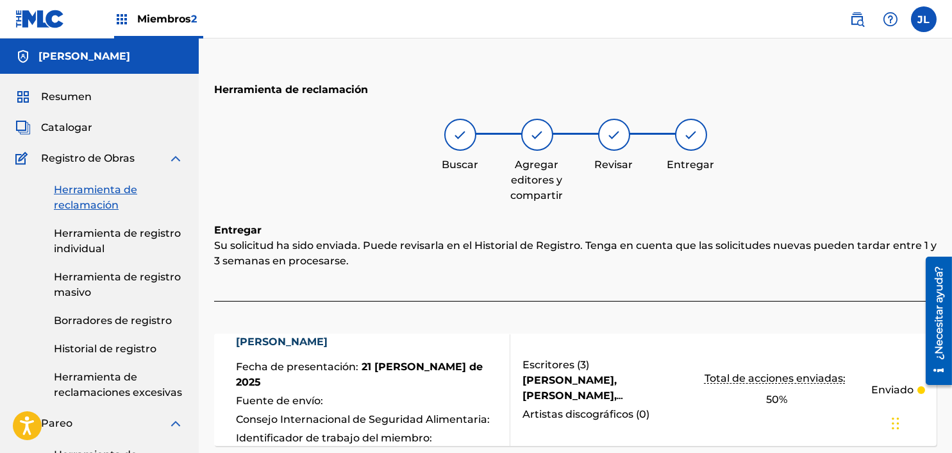
click at [74, 198] on font "Herramienta de reclamación" at bounding box center [95, 197] width 83 height 28
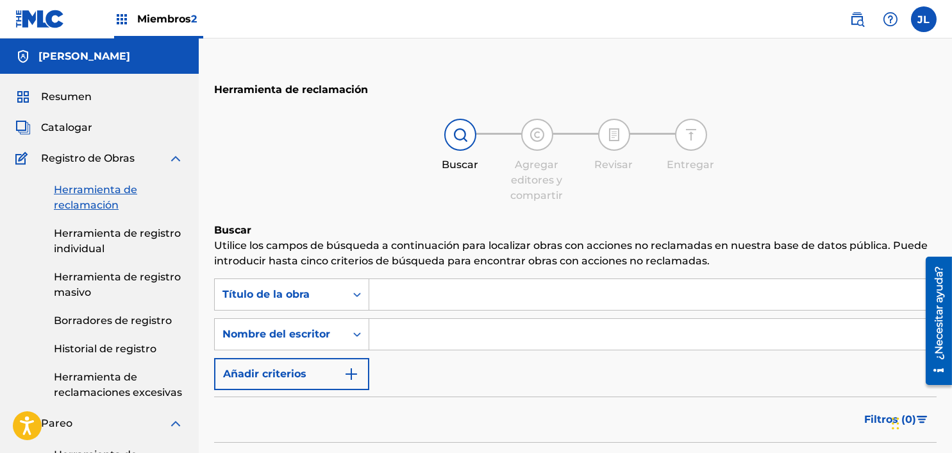
click at [398, 292] on input "Formulario de búsqueda" at bounding box center [652, 294] width 567 height 31
type input "Mirala ahi"
click at [787, 328] on input "Formulario de búsqueda" at bounding box center [652, 334] width 567 height 31
type input "_"
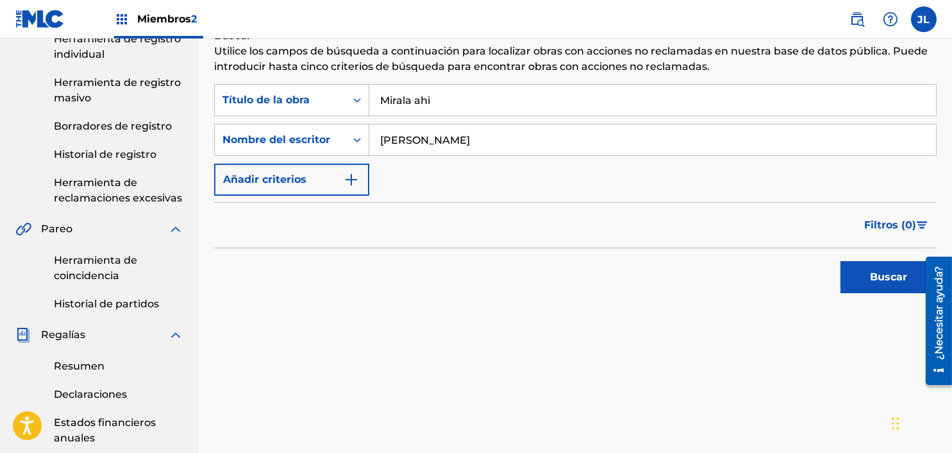
scroll to position [402, 0]
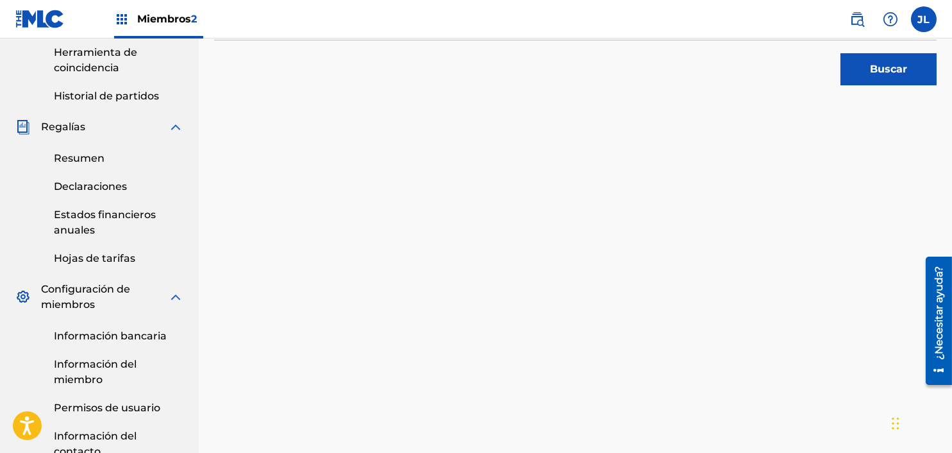
type input "[PERSON_NAME]"
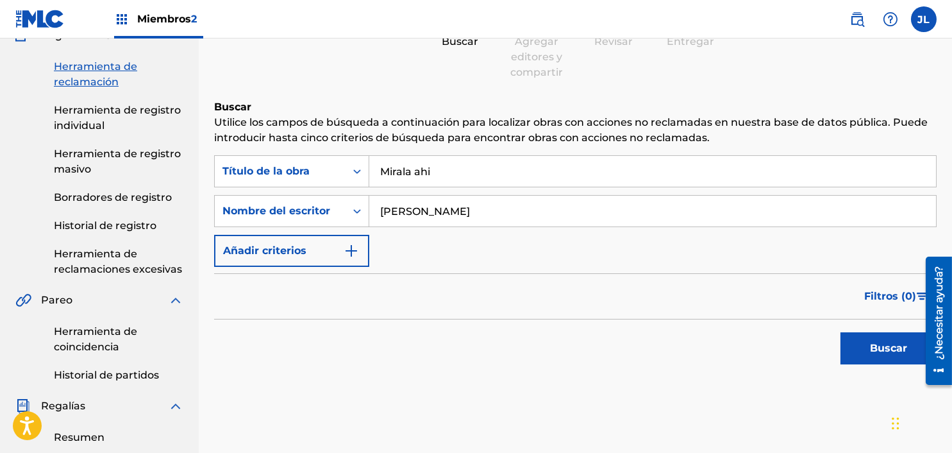
scroll to position [109, 0]
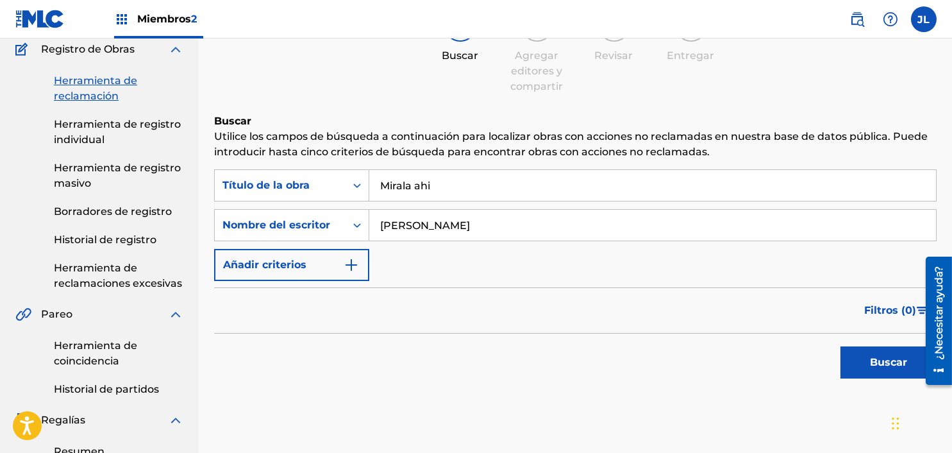
click at [889, 366] on font "Buscar" at bounding box center [888, 362] width 37 height 12
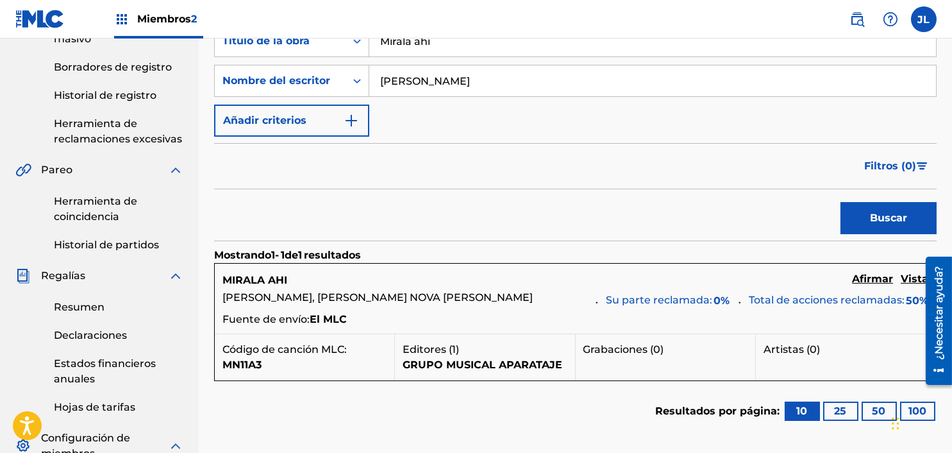
scroll to position [263, 0]
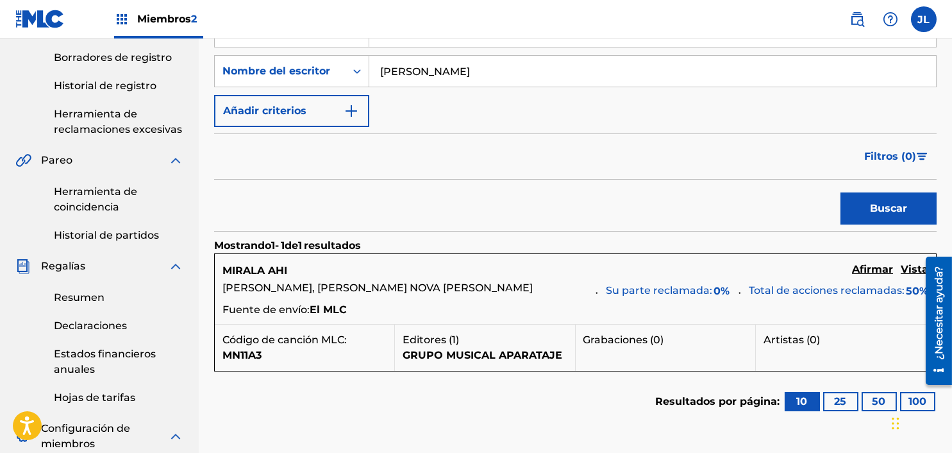
click at [868, 269] on font "Afirmar" at bounding box center [872, 269] width 41 height 12
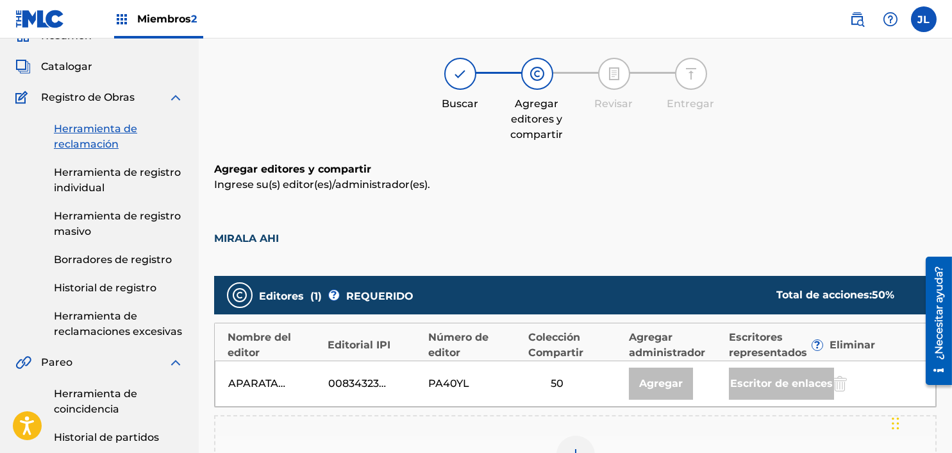
scroll to position [59, 0]
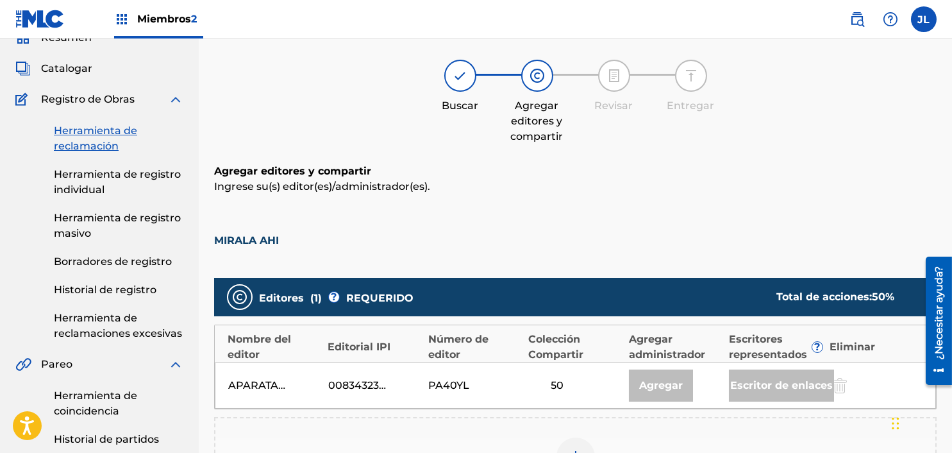
click at [132, 287] on font "Historial de registro" at bounding box center [105, 289] width 103 height 12
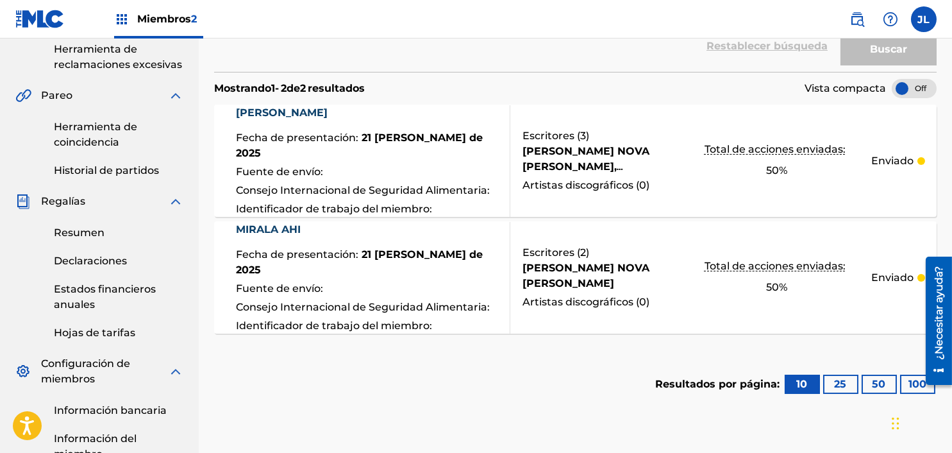
scroll to position [326, 0]
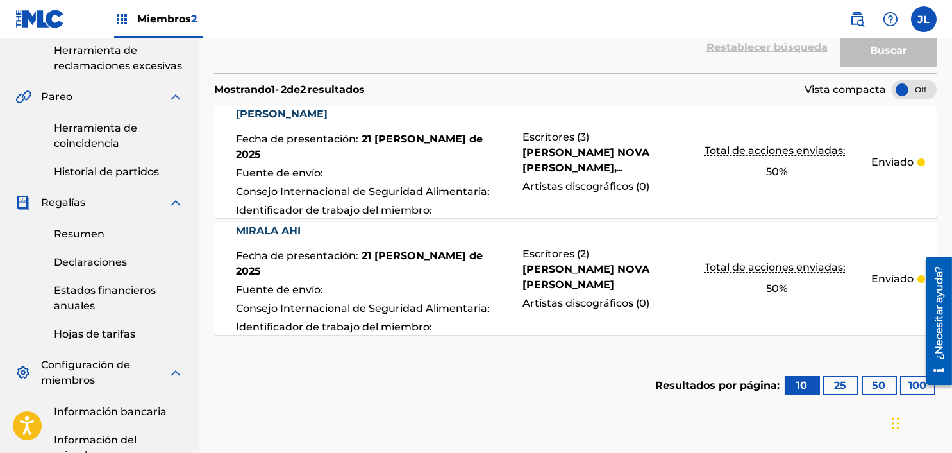
click at [536, 13] on nav "Miembros 2 [PERSON_NAME] [PERSON_NAME] [EMAIL_ADDRESS][DOMAIN_NAME] Preferencia…" at bounding box center [476, 19] width 952 height 38
click at [477, 18] on nav "Miembros 2 [PERSON_NAME] [PERSON_NAME] [EMAIL_ADDRESS][DOMAIN_NAME] Preferencia…" at bounding box center [476, 19] width 952 height 38
click at [485, 19] on nav "Miembros 2 [PERSON_NAME] [PERSON_NAME] [EMAIL_ADDRESS][DOMAIN_NAME] Preferencia…" at bounding box center [476, 19] width 952 height 38
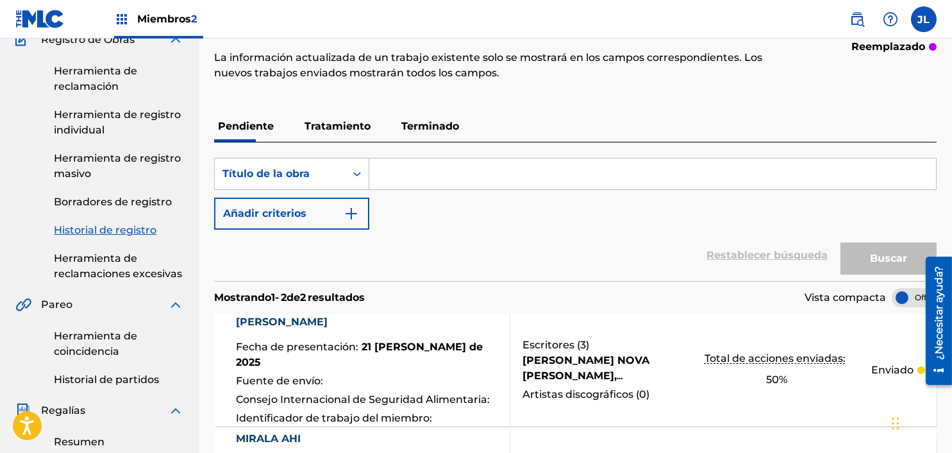
scroll to position [114, 0]
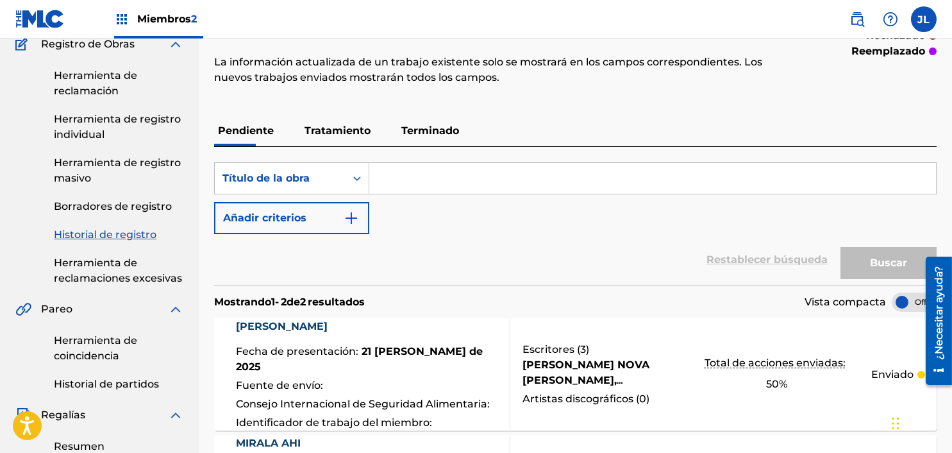
click at [102, 70] on font "Herramienta de reclamación" at bounding box center [95, 83] width 83 height 28
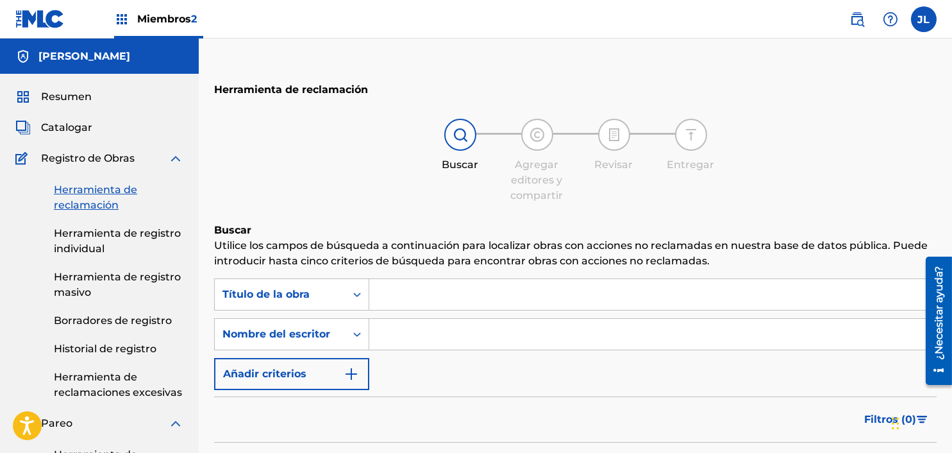
click at [428, 301] on input "Formulario de búsqueda" at bounding box center [652, 294] width 567 height 31
type input "Tyloco"
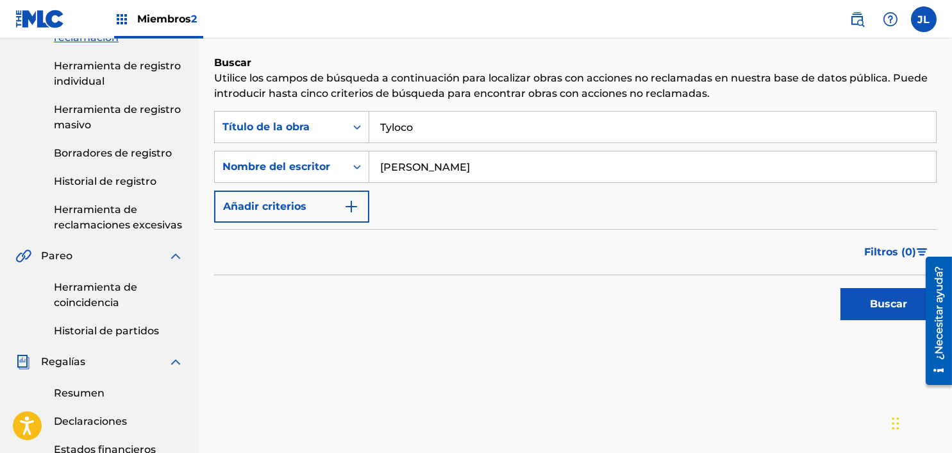
scroll to position [208, 0]
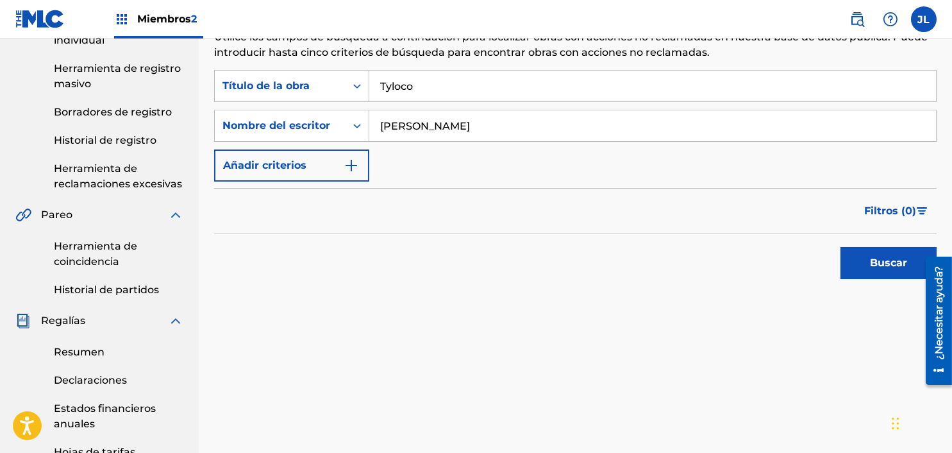
type input "[PERSON_NAME]"
click at [879, 249] on button "Buscar" at bounding box center [889, 263] width 96 height 32
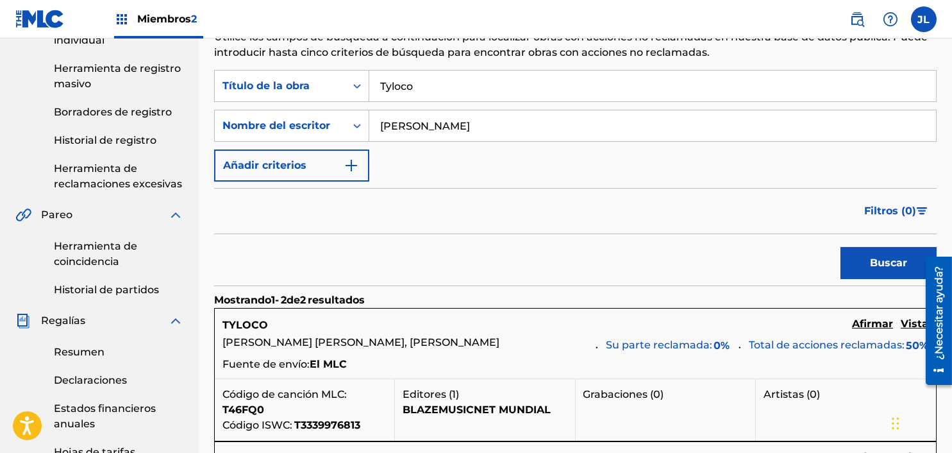
click at [884, 320] on font "Afirmar" at bounding box center [872, 323] width 41 height 12
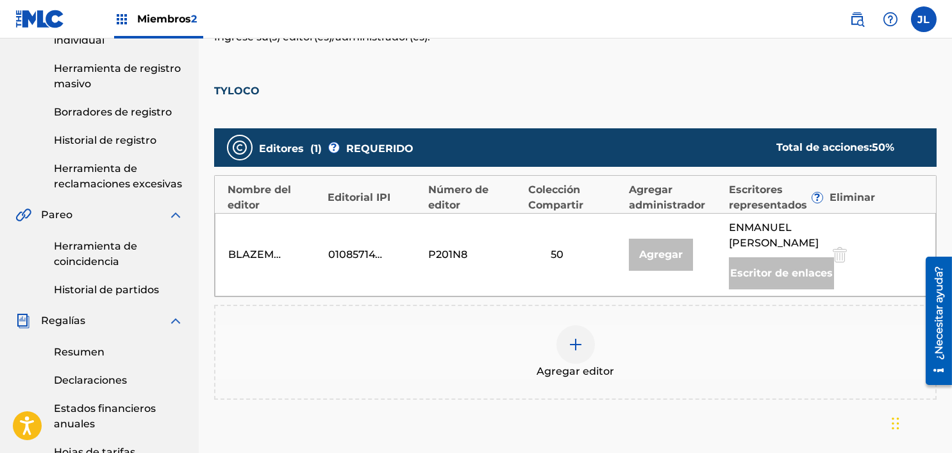
click at [565, 344] on div at bounding box center [576, 344] width 38 height 38
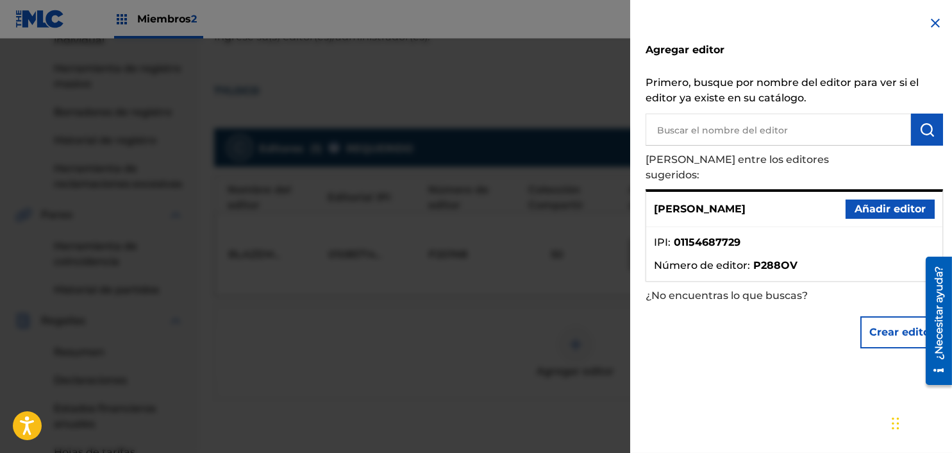
click at [872, 203] on font "Añadir editor" at bounding box center [890, 209] width 71 height 12
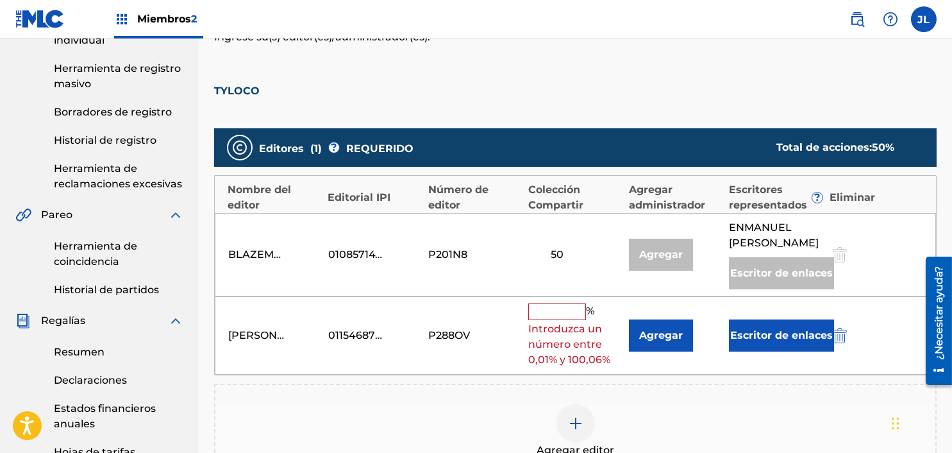
click at [560, 315] on input "text" at bounding box center [557, 311] width 58 height 17
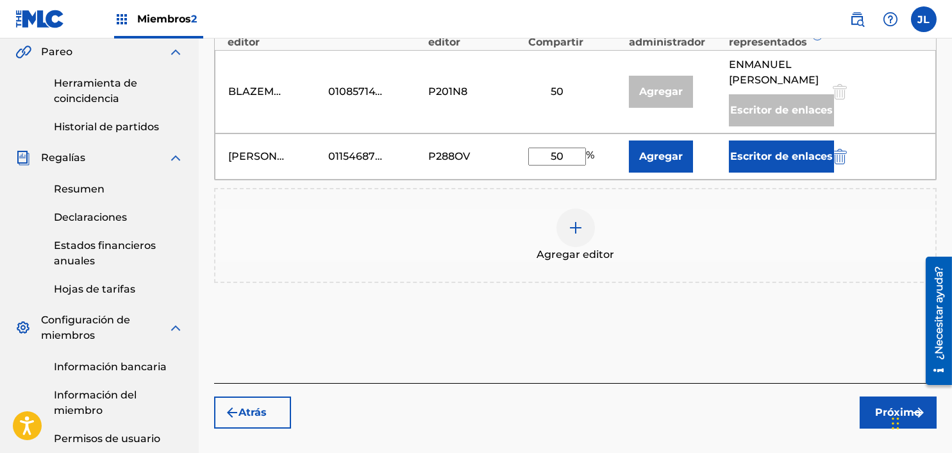
scroll to position [389, 0]
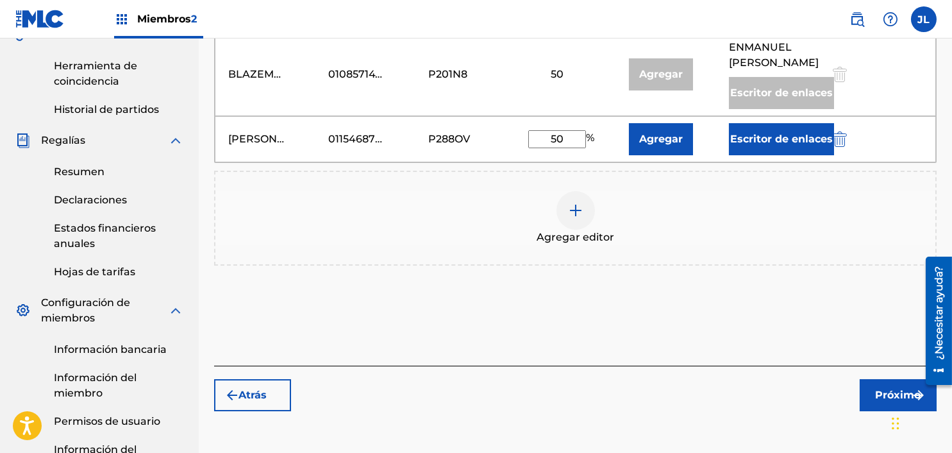
type input "50"
click at [886, 398] on font "Próximo" at bounding box center [899, 395] width 46 height 12
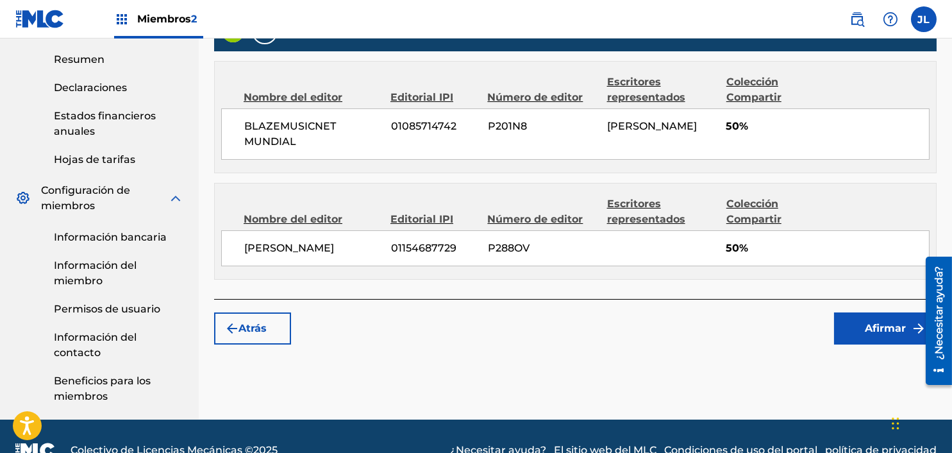
scroll to position [528, 0]
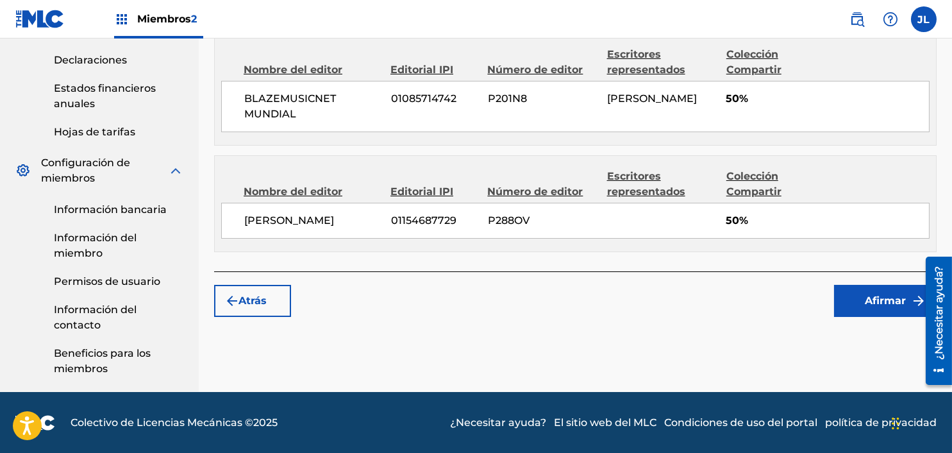
click at [864, 302] on button "Afirmar" at bounding box center [885, 301] width 103 height 32
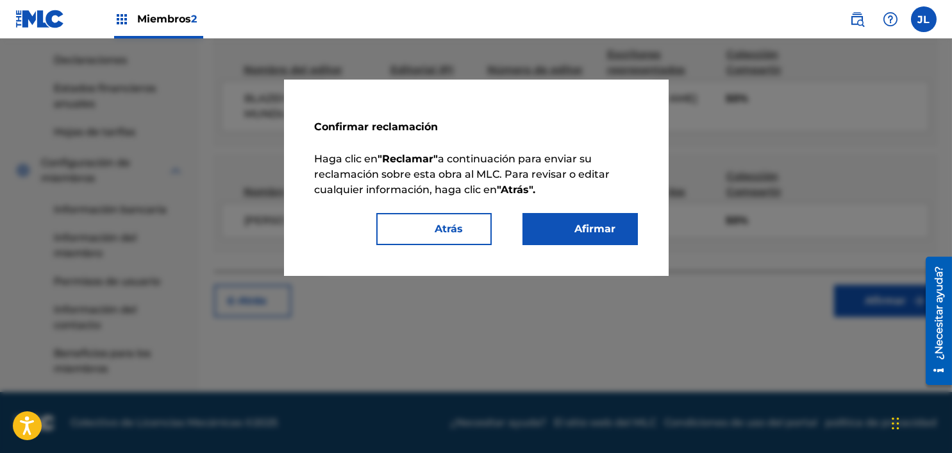
click at [564, 226] on font "Afirmar" at bounding box center [588, 228] width 56 height 15
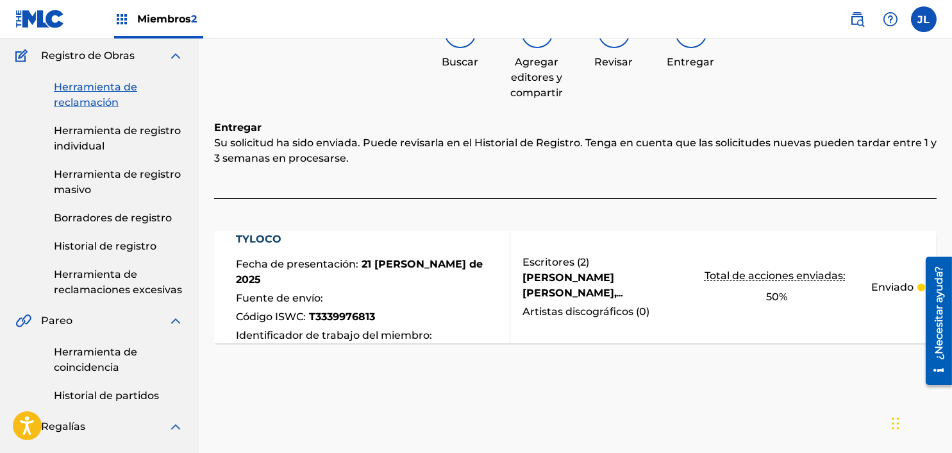
scroll to position [18, 0]
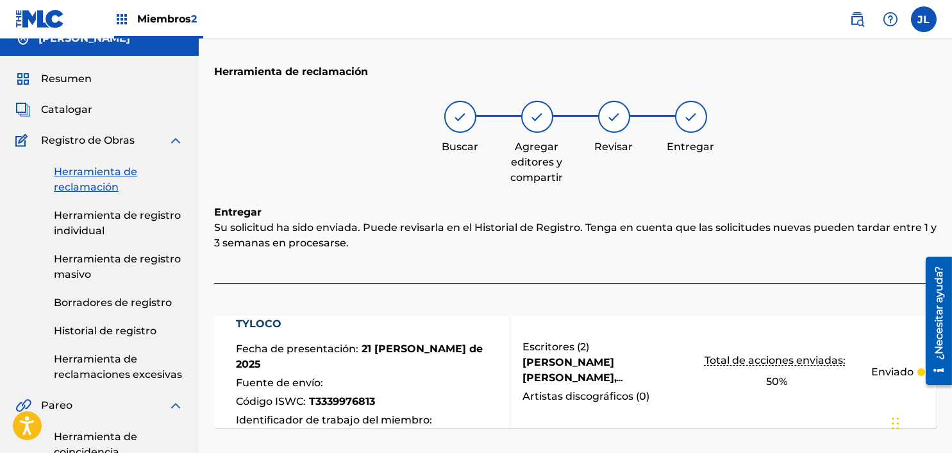
click at [97, 183] on font "Herramienta de reclamación" at bounding box center [95, 179] width 83 height 28
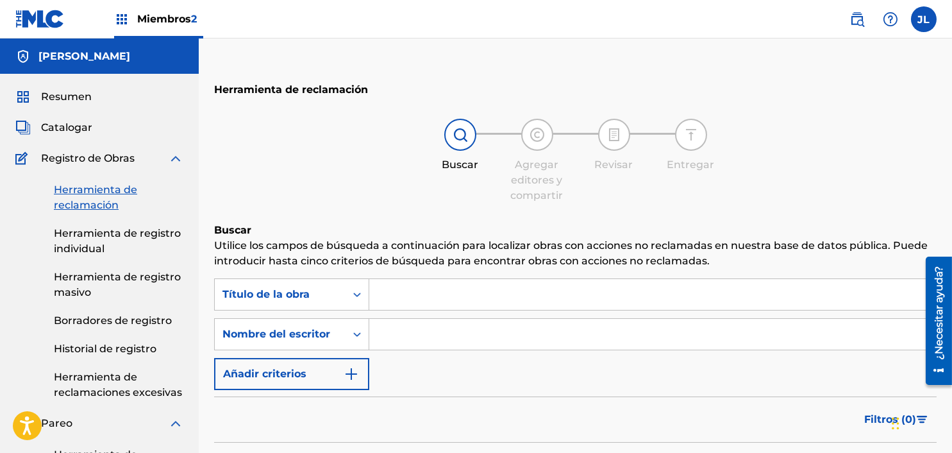
click at [404, 303] on input "Formulario de búsqueda" at bounding box center [652, 294] width 567 height 31
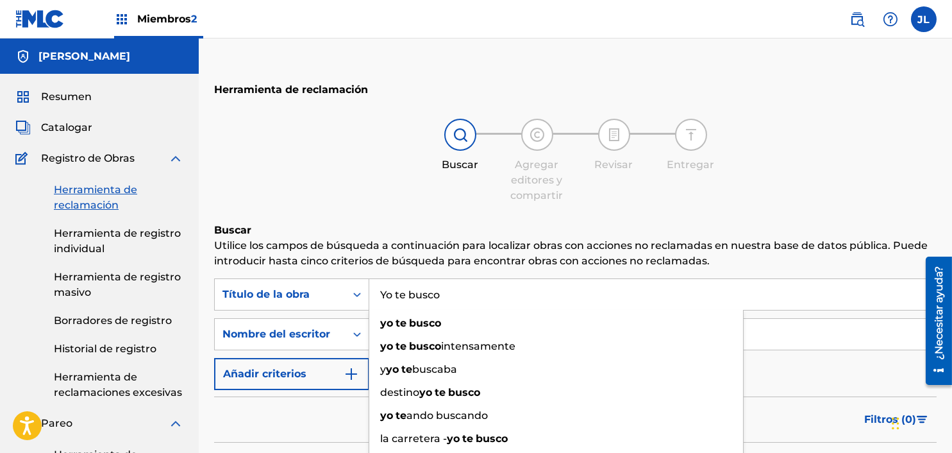
type input "Yo te busco"
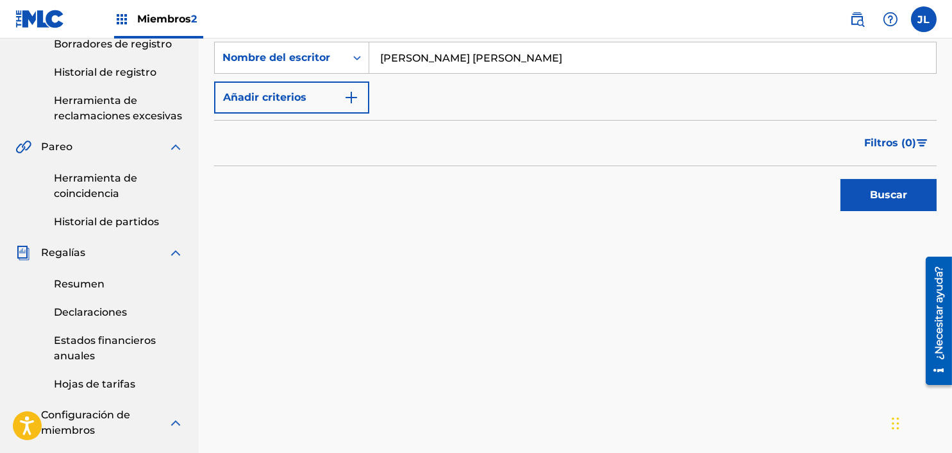
scroll to position [282, 0]
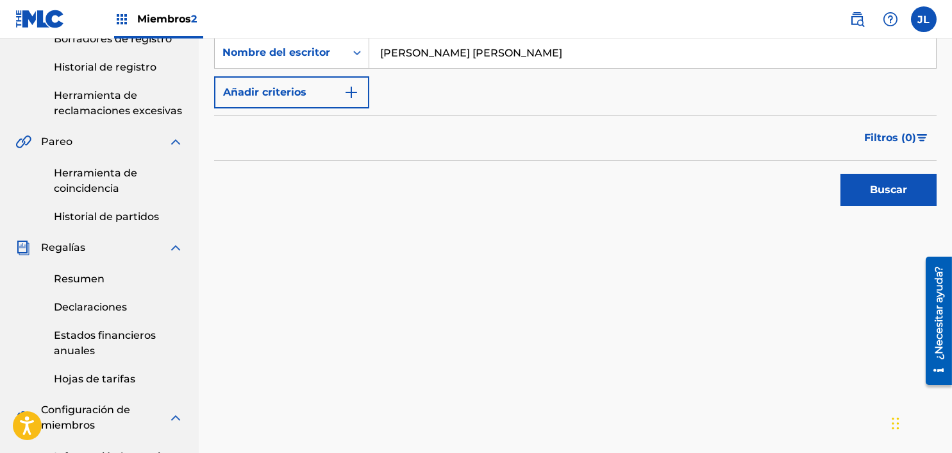
type input "[PERSON_NAME] [PERSON_NAME]"
click at [864, 186] on button "Buscar" at bounding box center [889, 190] width 96 height 32
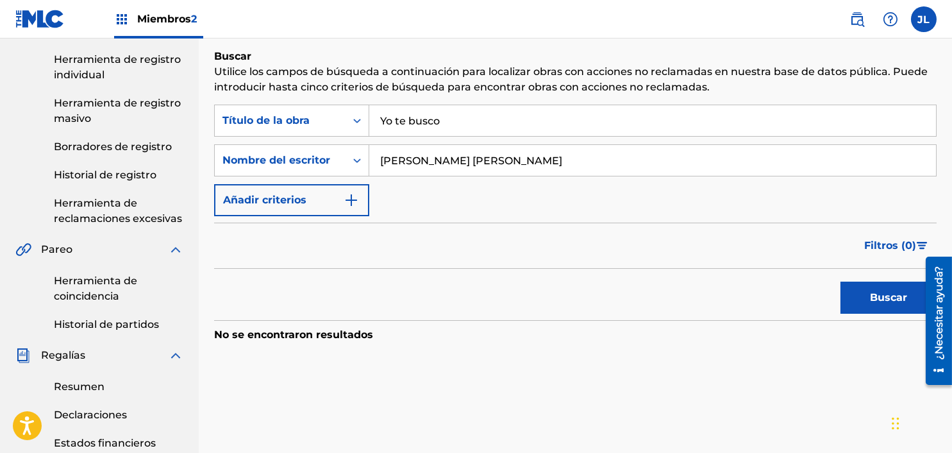
scroll to position [172, 0]
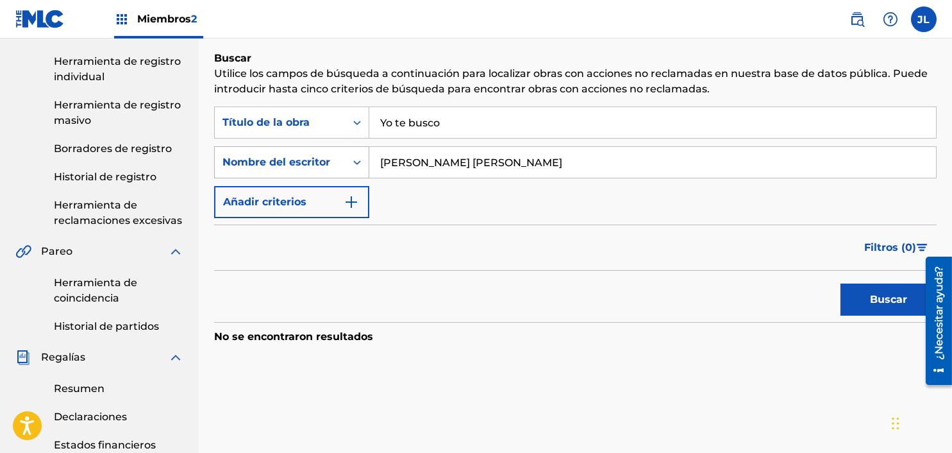
drag, startPoint x: 464, startPoint y: 164, endPoint x: 290, endPoint y: 162, distance: 173.8
click at [290, 162] on div "Búsqueda con criterios cc5a9fa9-8ce4-4d27-b583-13ef4397ffdf Nombre del escritor…" at bounding box center [575, 162] width 723 height 32
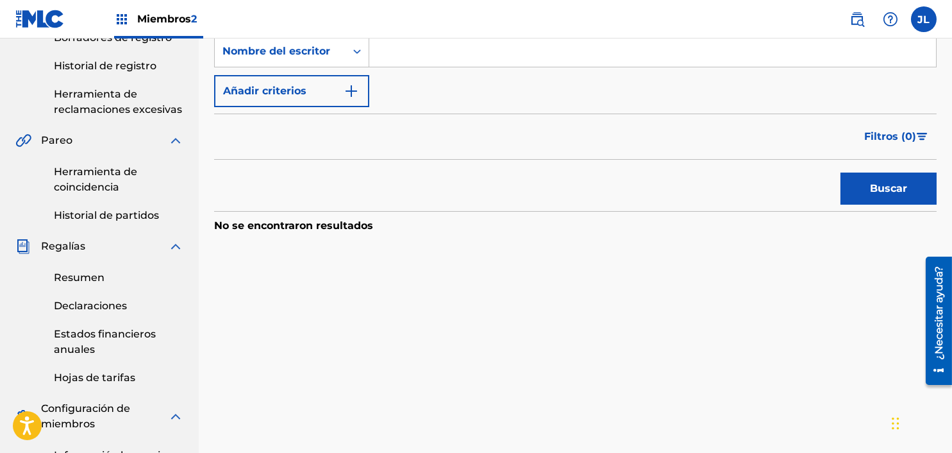
scroll to position [284, 0]
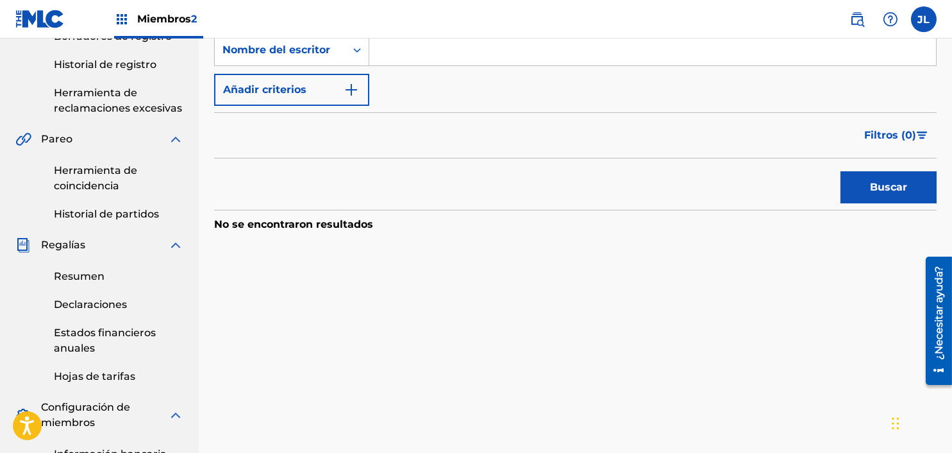
click at [873, 183] on font "Buscar" at bounding box center [888, 187] width 37 height 12
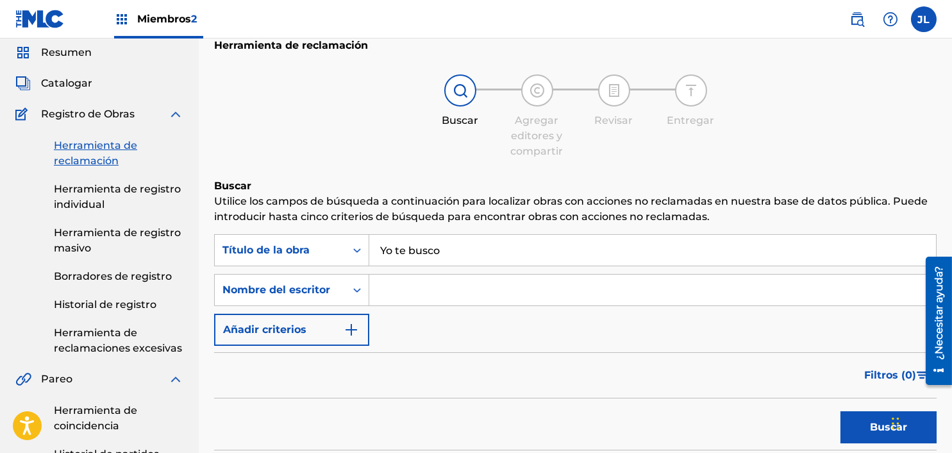
scroll to position [35, 0]
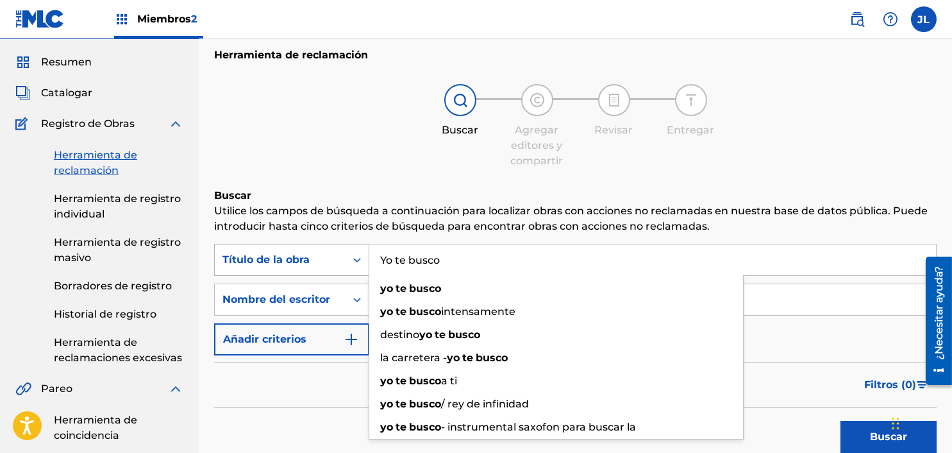
drag, startPoint x: 460, startPoint y: 250, endPoint x: 332, endPoint y: 260, distance: 128.7
click at [332, 260] on div "Búsqueda con criterios 08cf2682-782c-4691-b876-eef8427b58e3 Título de la obra Y…" at bounding box center [575, 260] width 723 height 32
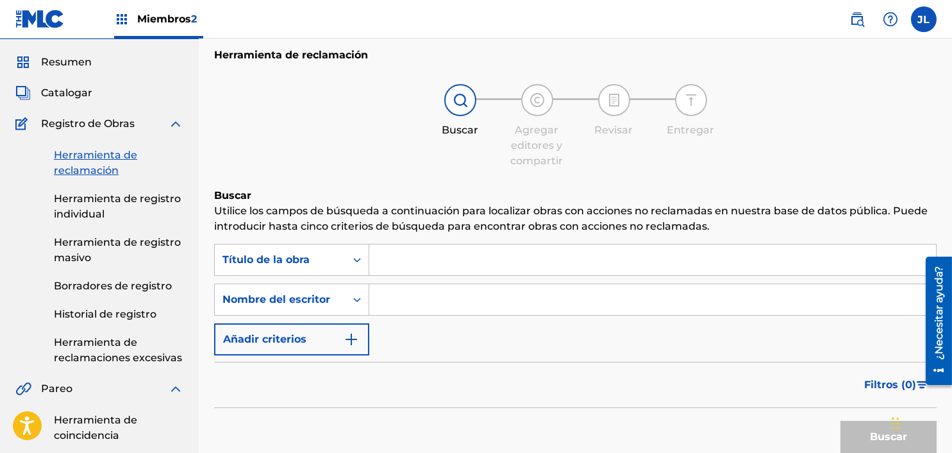
click at [398, 296] on input "Formulario de búsqueda" at bounding box center [652, 299] width 567 height 31
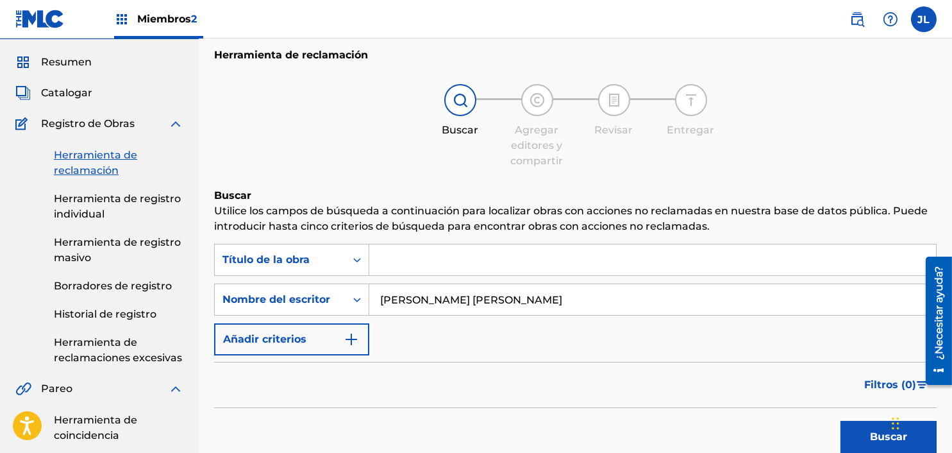
type input "[PERSON_NAME] [PERSON_NAME]"
click at [841, 421] on button "Buscar" at bounding box center [889, 437] width 96 height 32
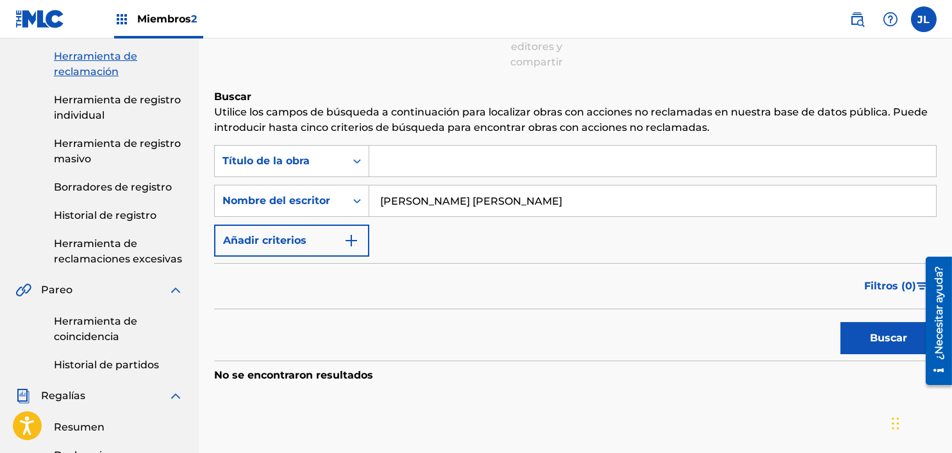
scroll to position [110, 0]
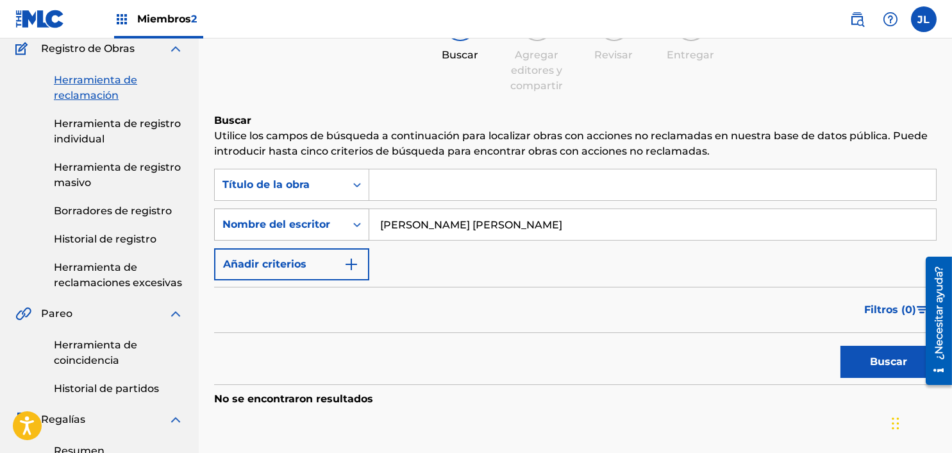
drag, startPoint x: 466, startPoint y: 226, endPoint x: 247, endPoint y: 219, distance: 219.4
click at [247, 219] on div "Búsqueda con criterios cc5a9fa9-8ce4-4d27-b583-13ef4397ffdf Nombre del escritor…" at bounding box center [575, 224] width 723 height 32
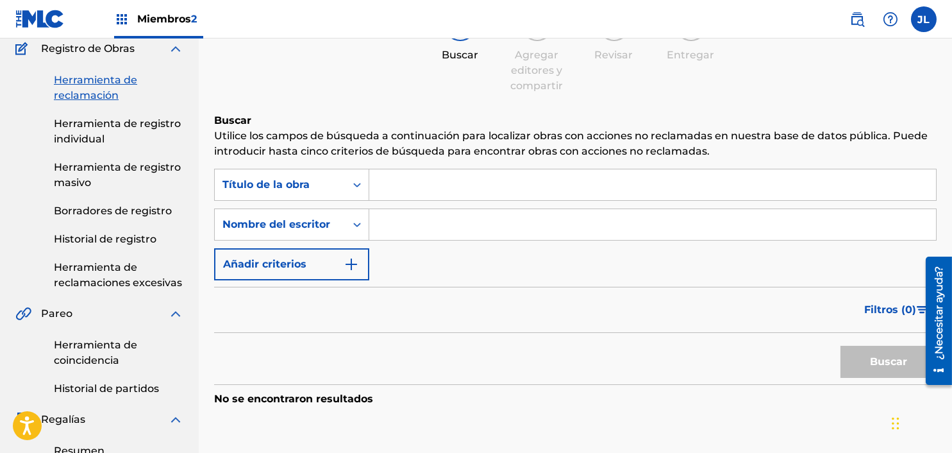
click at [98, 233] on font "Historial de registro" at bounding box center [105, 239] width 103 height 12
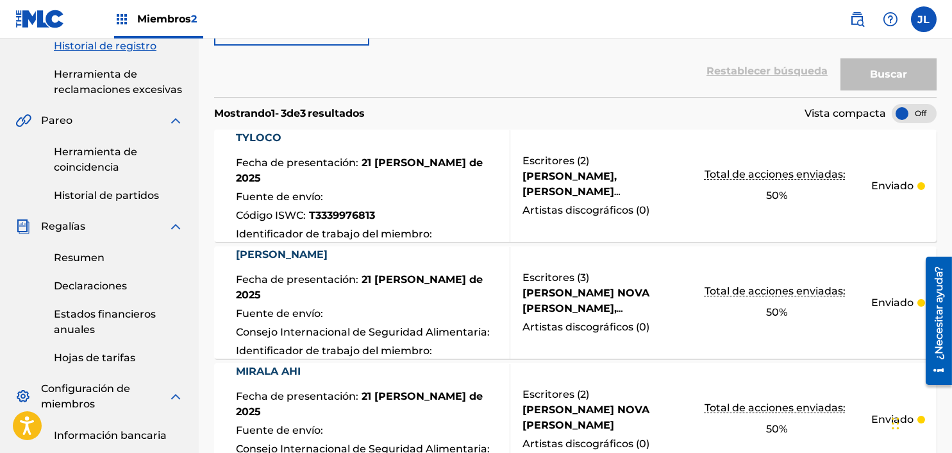
scroll to position [347, 0]
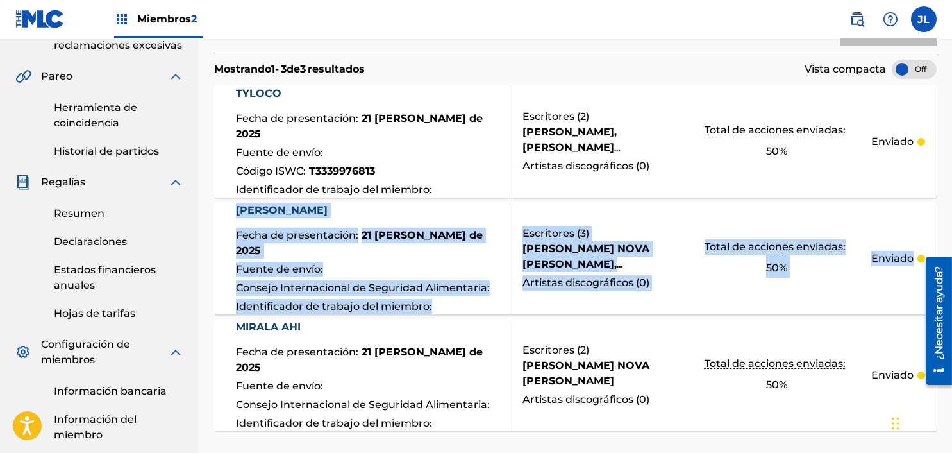
drag, startPoint x: 943, startPoint y: 228, endPoint x: 956, endPoint y: 192, distance: 37.3
click at [950, 191] on div "Historial de registro El Historial de Registro es un registro de las nuevas obr…" at bounding box center [576, 149] width 754 height 850
drag, startPoint x: 952, startPoint y: 203, endPoint x: 945, endPoint y: 109, distance: 94.5
click at [945, 109] on div "Historial de registro El Historial de Registro es un registro de las nuevas obr…" at bounding box center [576, 149] width 754 height 850
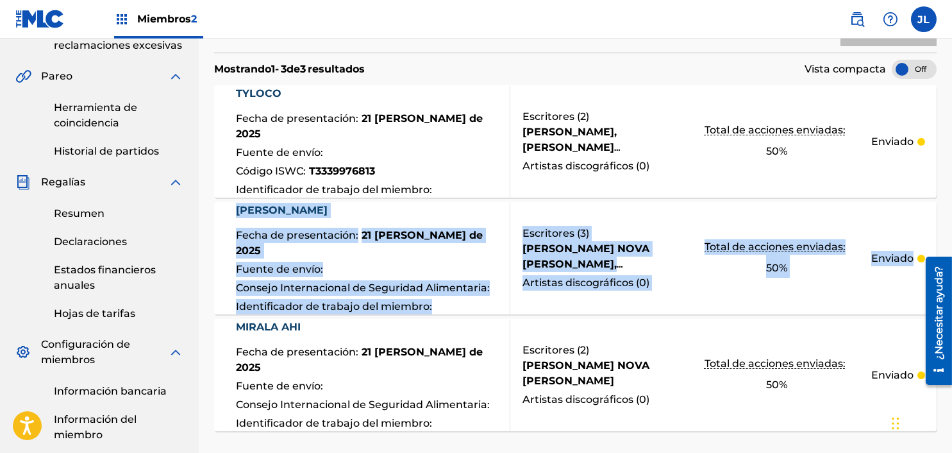
click at [948, 127] on div "Historial de registro El Historial de Registro es un registro de las nuevas obr…" at bounding box center [576, 149] width 754 height 850
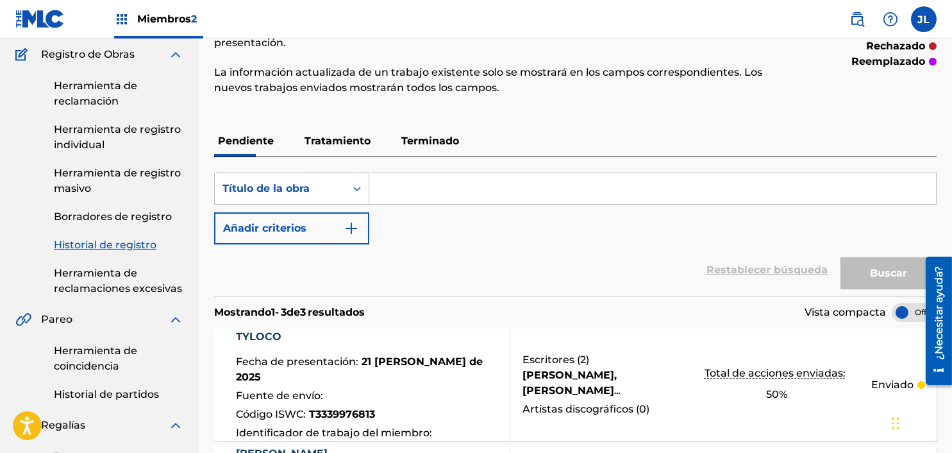
scroll to position [103, 0]
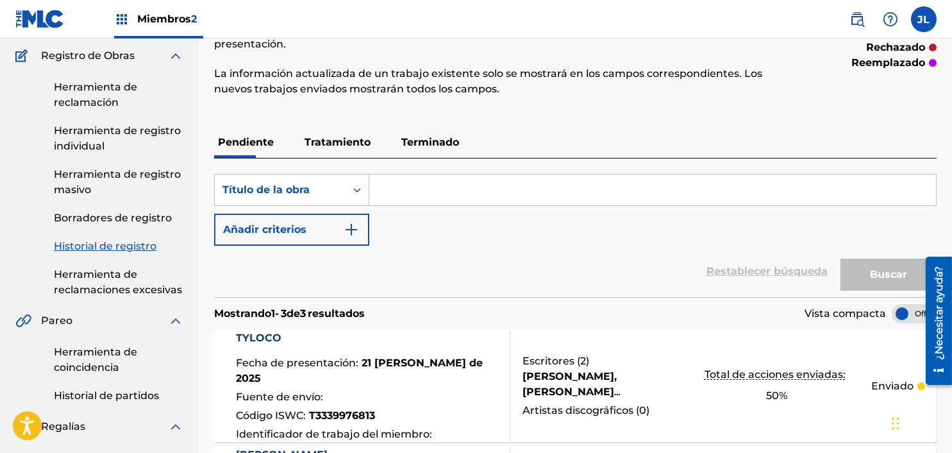
click at [92, 102] on font "Herramienta de reclamación" at bounding box center [95, 95] width 83 height 28
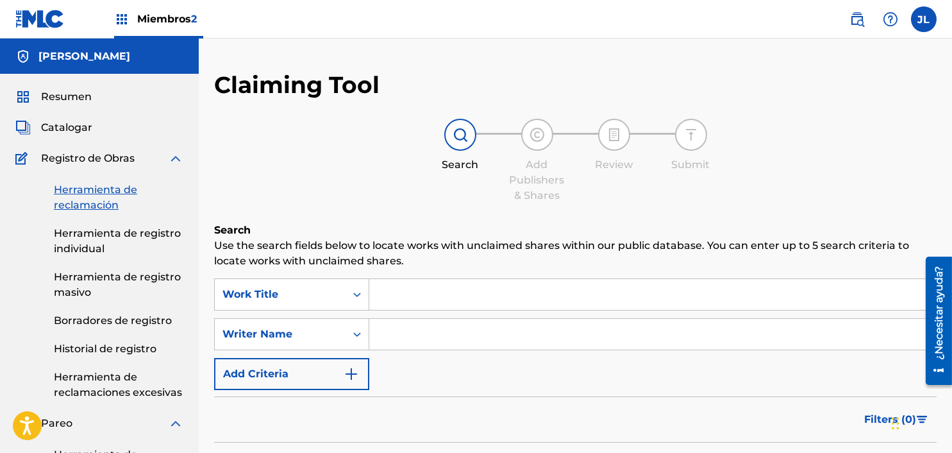
click at [400, 279] on input "Search Form" at bounding box center [652, 294] width 567 height 31
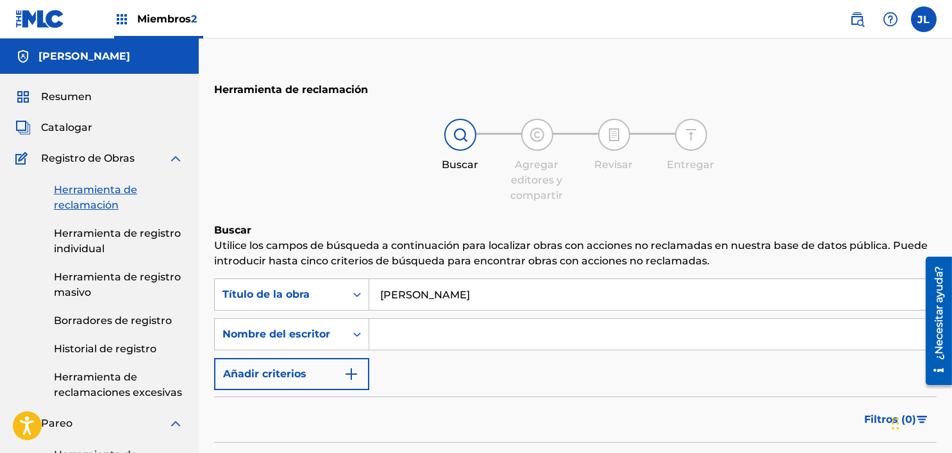
type input "[PERSON_NAME]"
click at [401, 335] on input "Formulario de búsqueda" at bounding box center [652, 334] width 567 height 31
drag, startPoint x: 612, startPoint y: 285, endPoint x: 268, endPoint y: 305, distance: 344.3
click at [268, 305] on div "Búsqueda con criterios 08cf2682-782c-4691-b876-eef8427b58e3 Título de la obra […" at bounding box center [575, 294] width 723 height 32
click at [417, 339] on input "Formulario de búsqueda" at bounding box center [652, 334] width 567 height 31
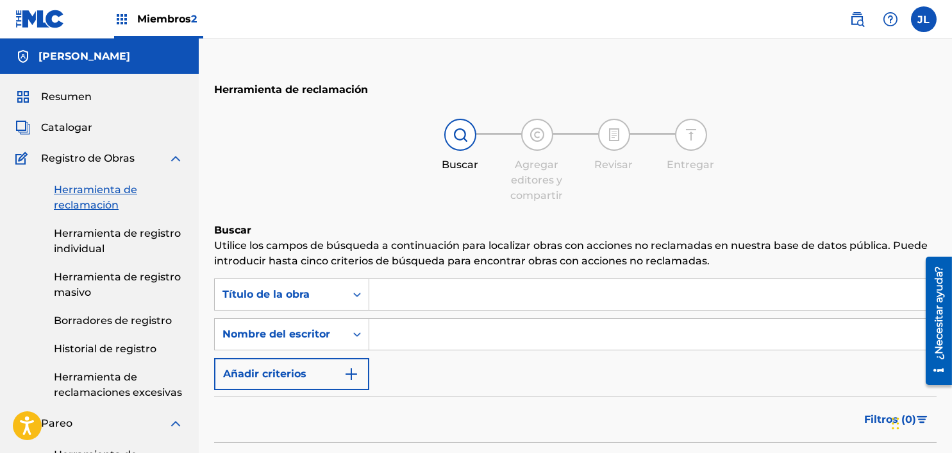
paste input "[PERSON_NAME]"
type input "[PERSON_NAME]"
click at [418, 296] on input "Formulario de búsqueda" at bounding box center [652, 294] width 567 height 31
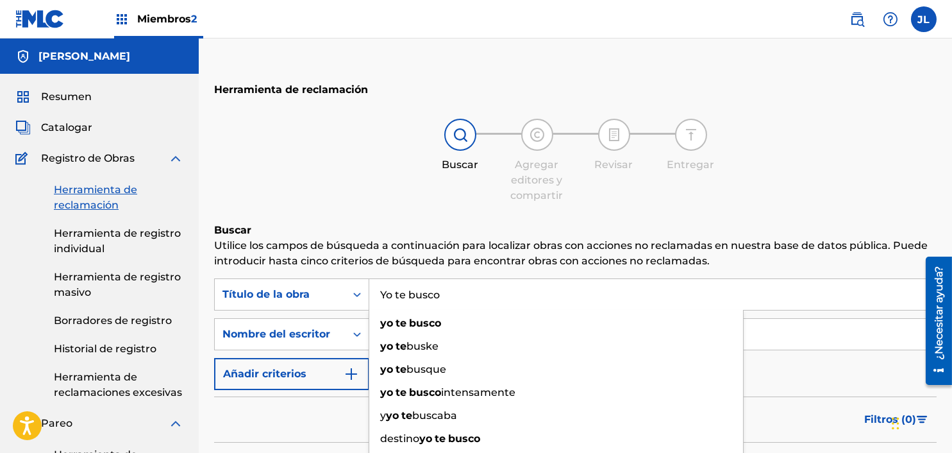
type input "Yo te busco"
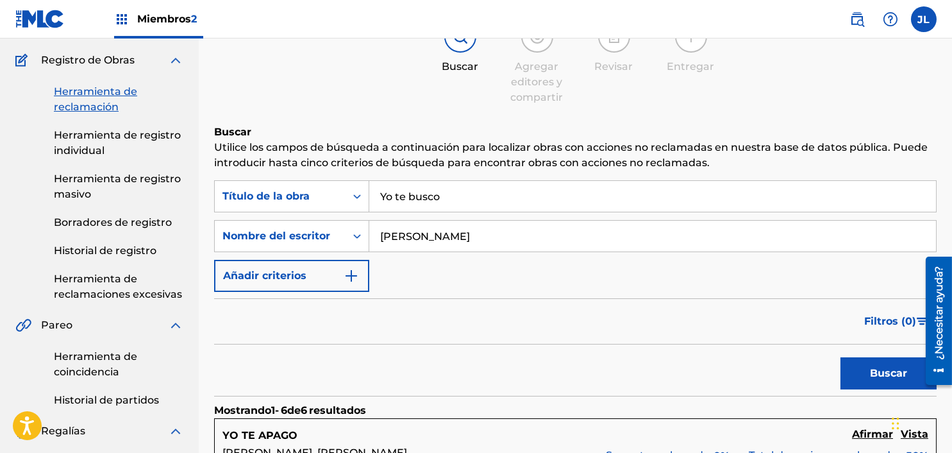
scroll to position [43, 0]
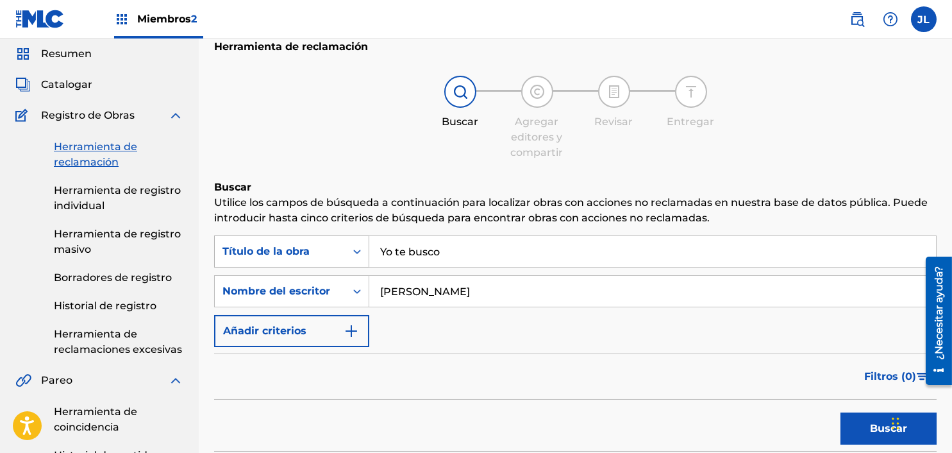
drag, startPoint x: 468, startPoint y: 251, endPoint x: 270, endPoint y: 257, distance: 197.6
click at [270, 257] on div "Búsqueda con criterios 08cf2682-782c-4691-b876-eef8427b58e3 Título de la obra Y…" at bounding box center [575, 251] width 723 height 32
drag, startPoint x: 448, startPoint y: 296, endPoint x: 1, endPoint y: 324, distance: 448.5
type input "[PERSON_NAME]"
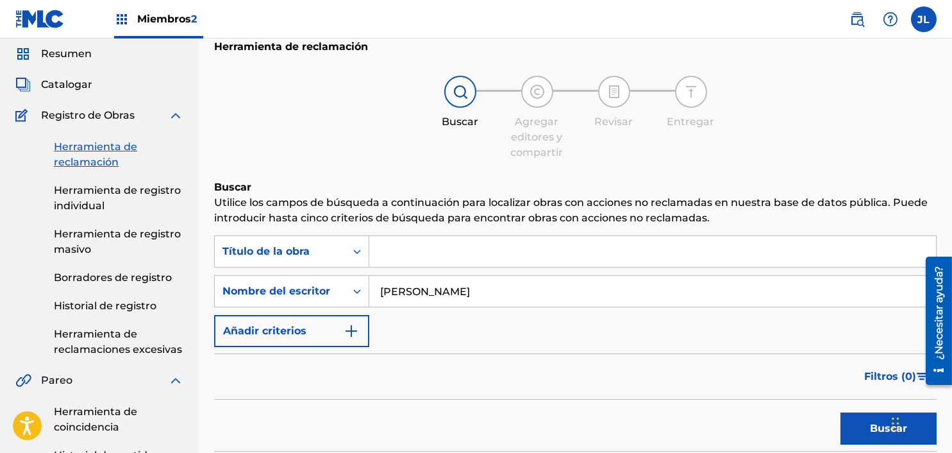
click at [841, 412] on button "Buscar" at bounding box center [889, 428] width 96 height 32
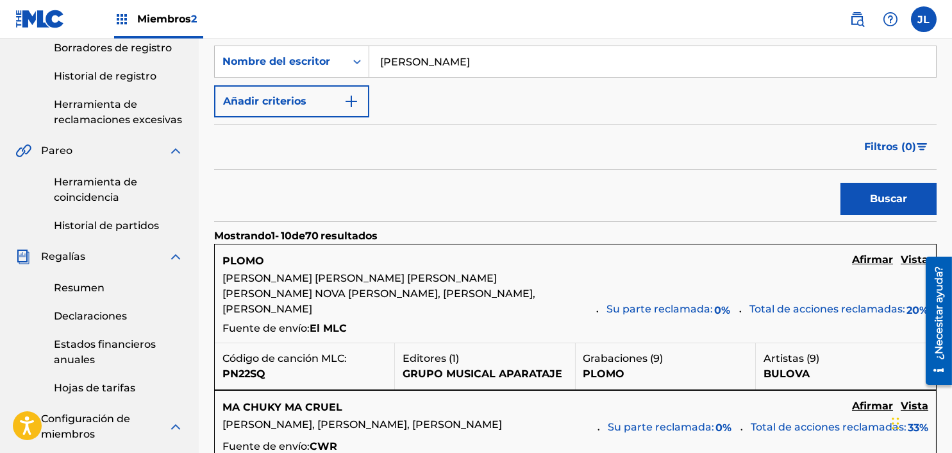
scroll to position [299, 0]
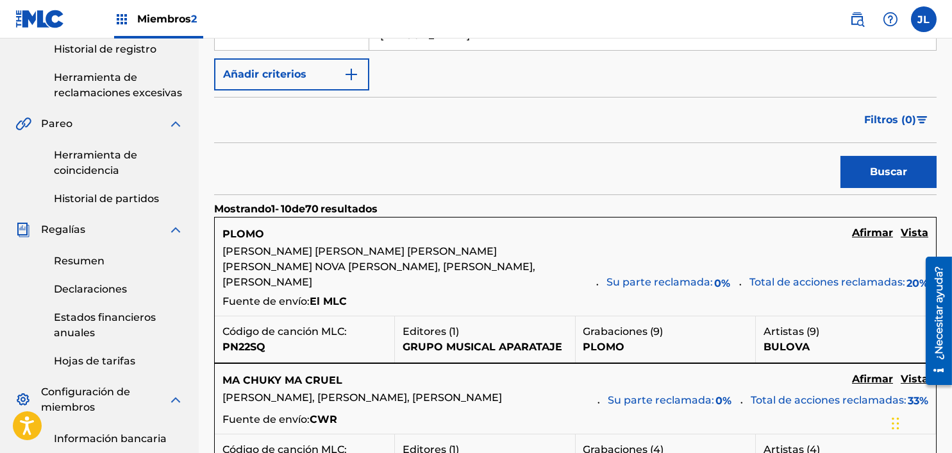
click at [914, 237] on font "Vista" at bounding box center [915, 232] width 28 height 12
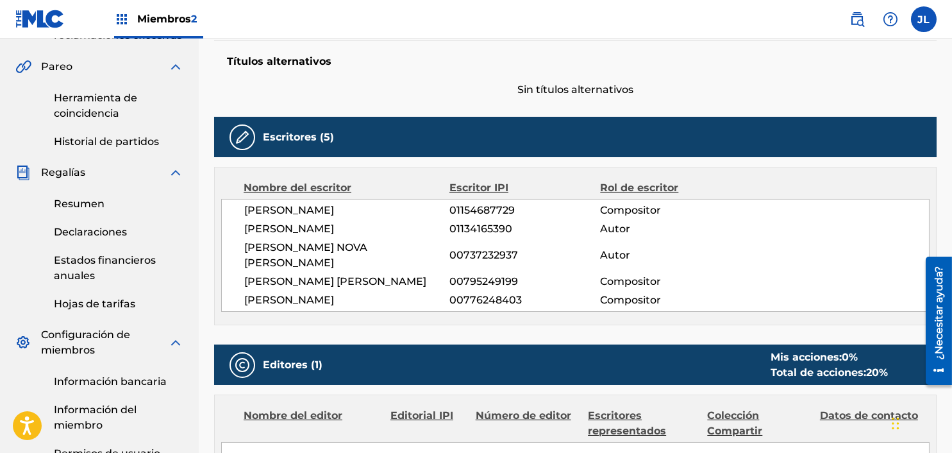
scroll to position [350, 0]
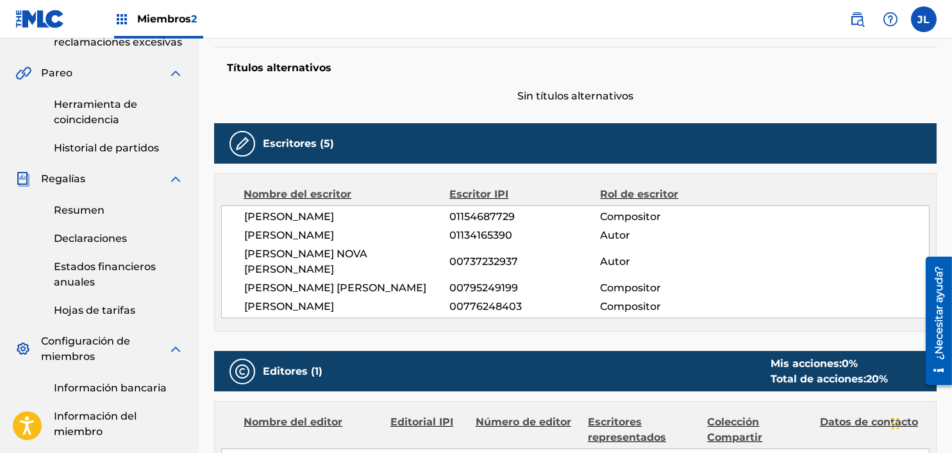
click at [108, 148] on font "Historial de partidos" at bounding box center [106, 148] width 105 height 12
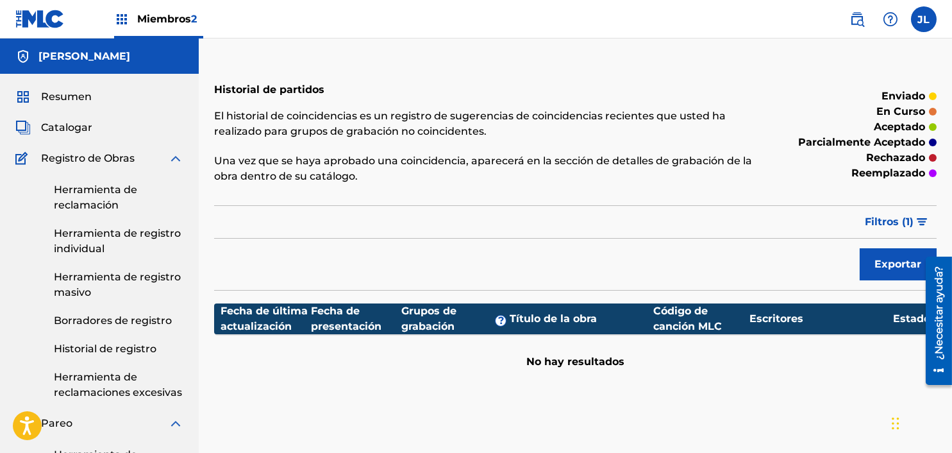
click at [102, 353] on font "Historial de registro" at bounding box center [105, 348] width 103 height 12
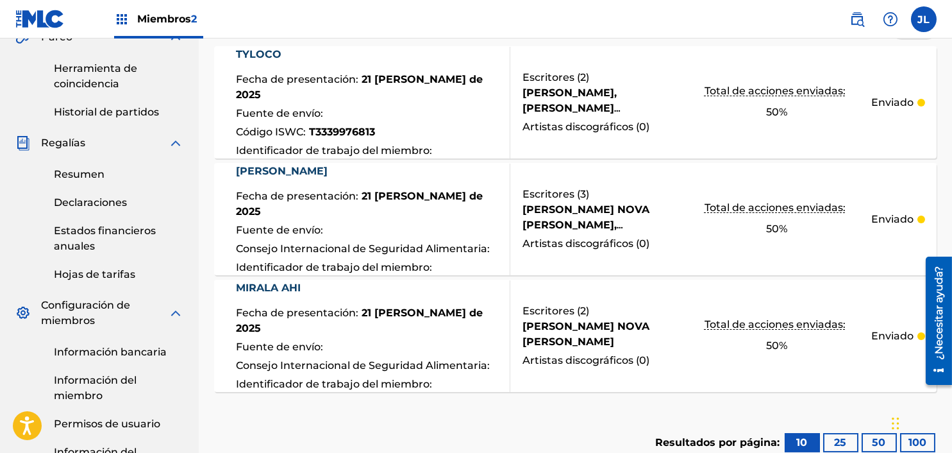
scroll to position [382, 0]
